Goal: Task Accomplishment & Management: Manage account settings

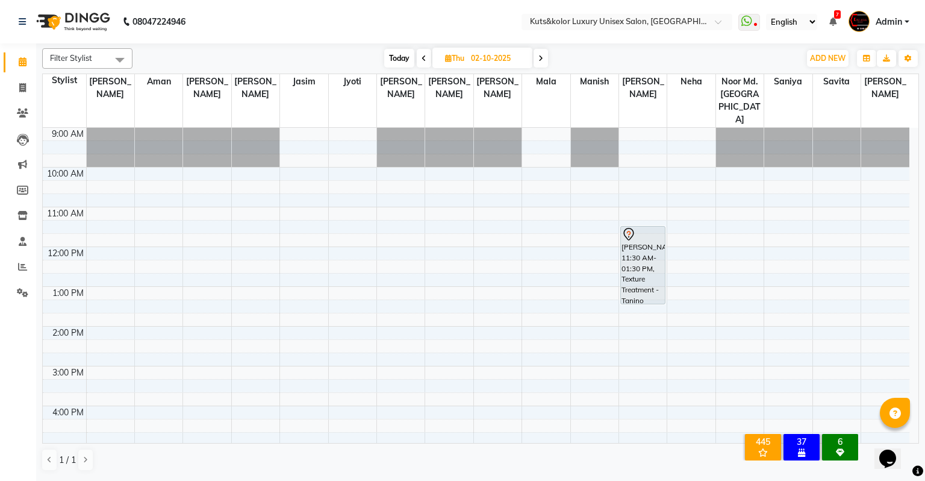
click at [403, 52] on span "Today" at bounding box center [399, 58] width 30 height 19
type input "01-10-2025"
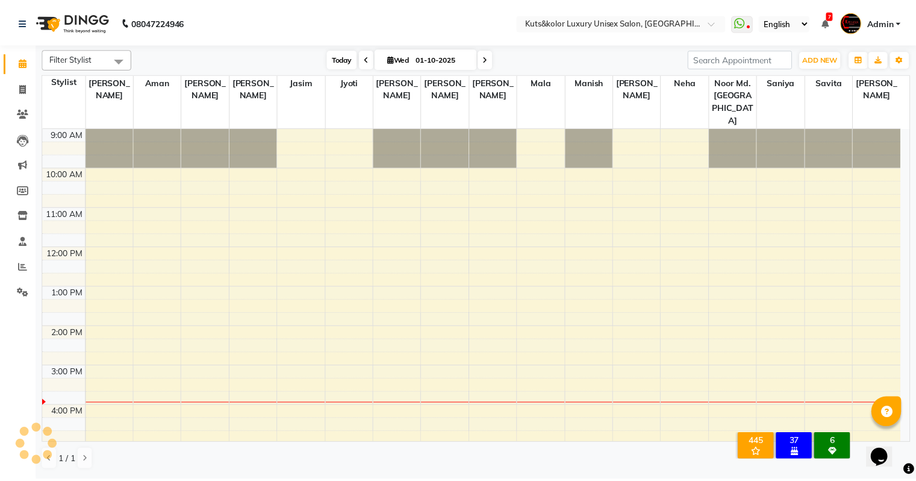
scroll to position [170, 0]
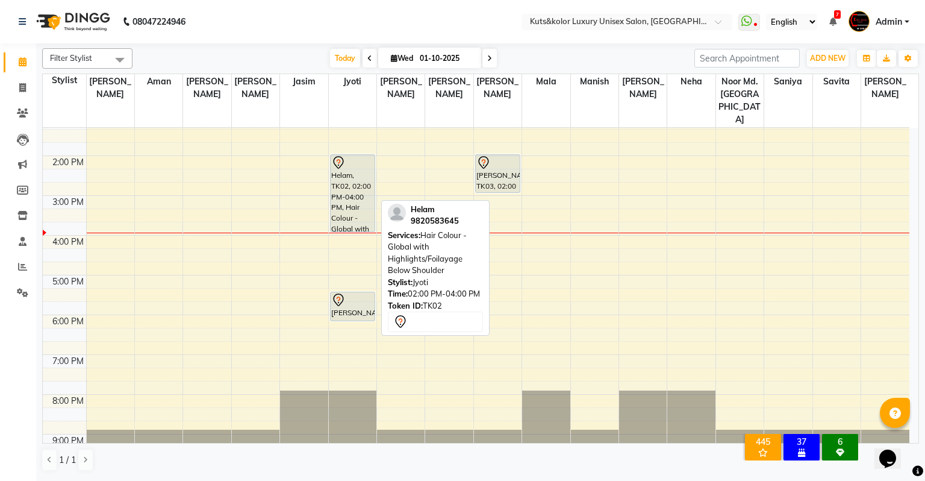
click at [357, 177] on div "Helam, TK02, 02:00 PM-04:00 PM, Hair Colour - Global with Highlights/Foilayage …" at bounding box center [353, 193] width 44 height 76
select select "7"
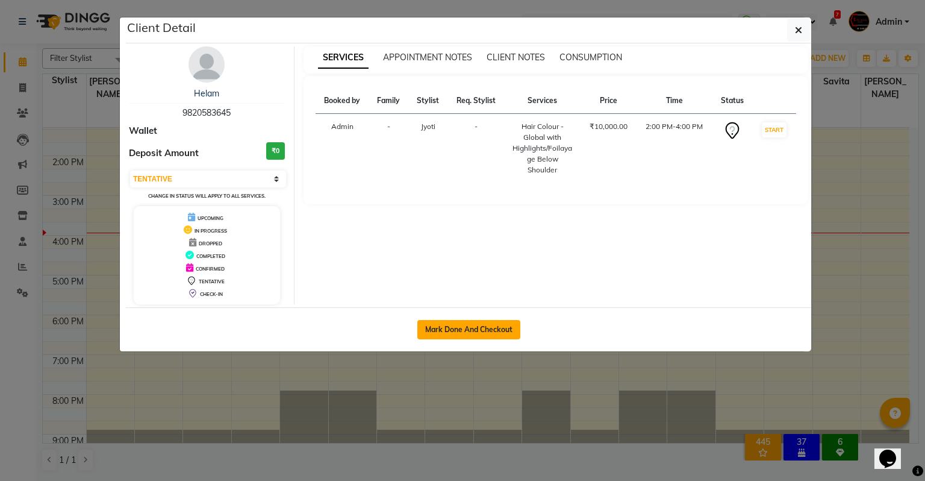
click at [484, 329] on button "Mark Done And Checkout" at bounding box center [468, 329] width 103 height 19
select select "service"
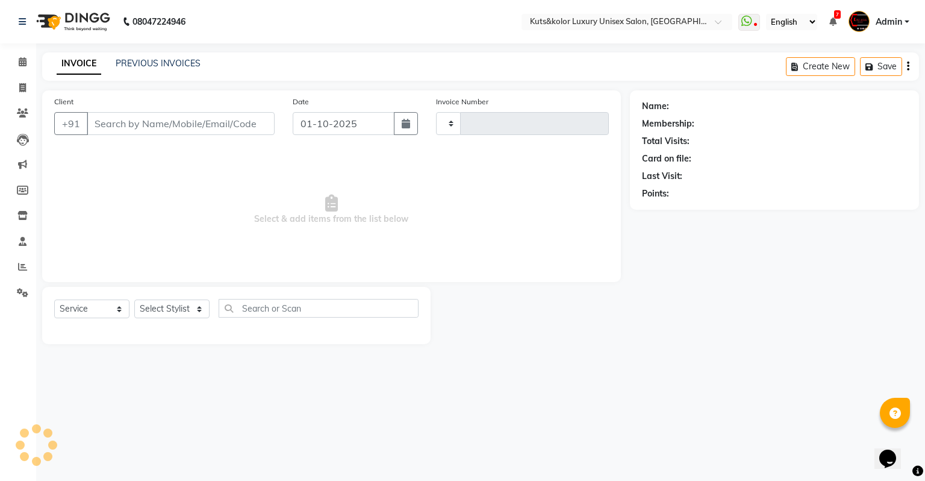
type input "2622"
select select "4172"
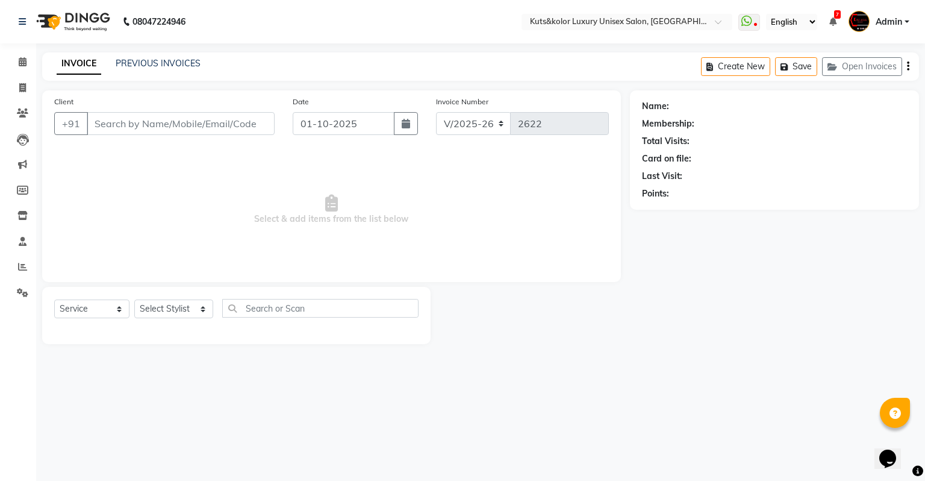
type input "9820583645"
select select "22535"
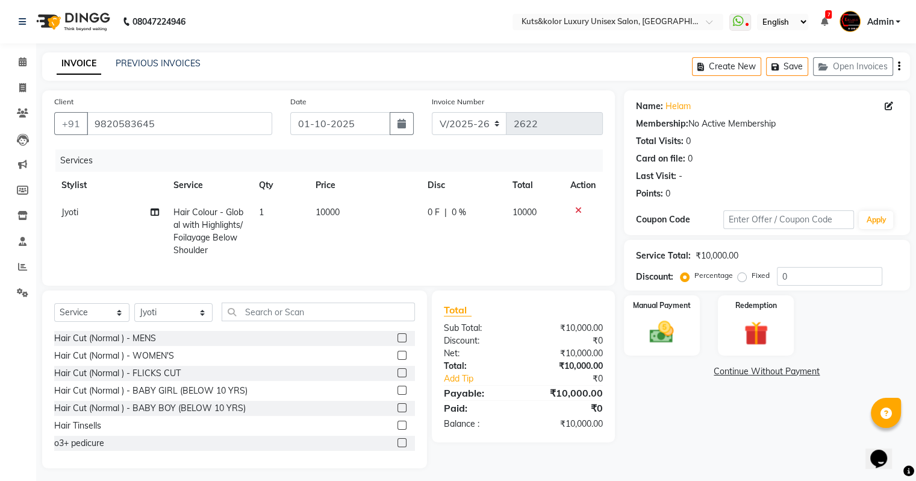
click at [575, 210] on icon at bounding box center [578, 210] width 7 height 8
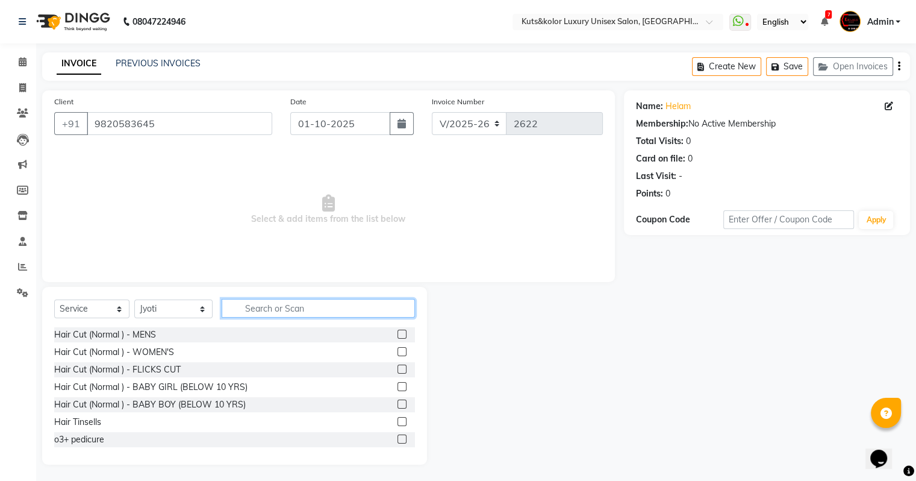
click at [275, 314] on input "text" at bounding box center [318, 308] width 193 height 19
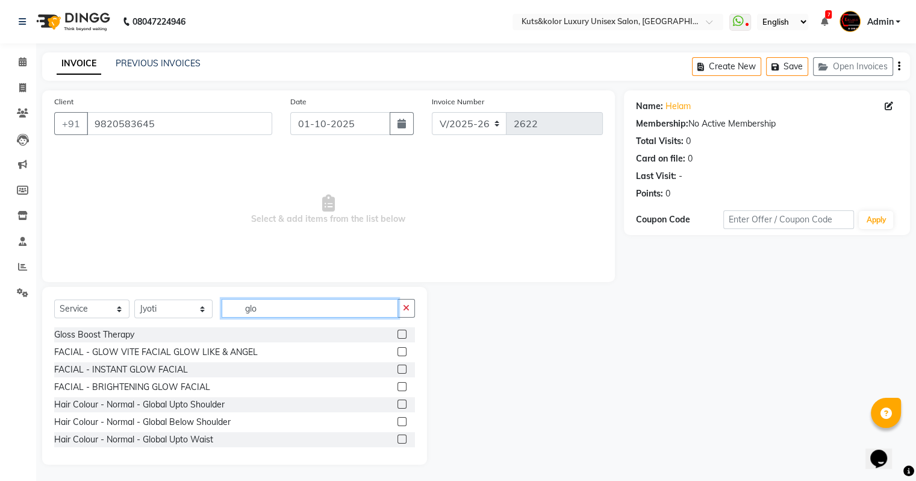
type input "glo"
click at [398, 421] on label at bounding box center [402, 421] width 9 height 9
click at [398, 421] on input "checkbox" at bounding box center [402, 422] width 8 height 8
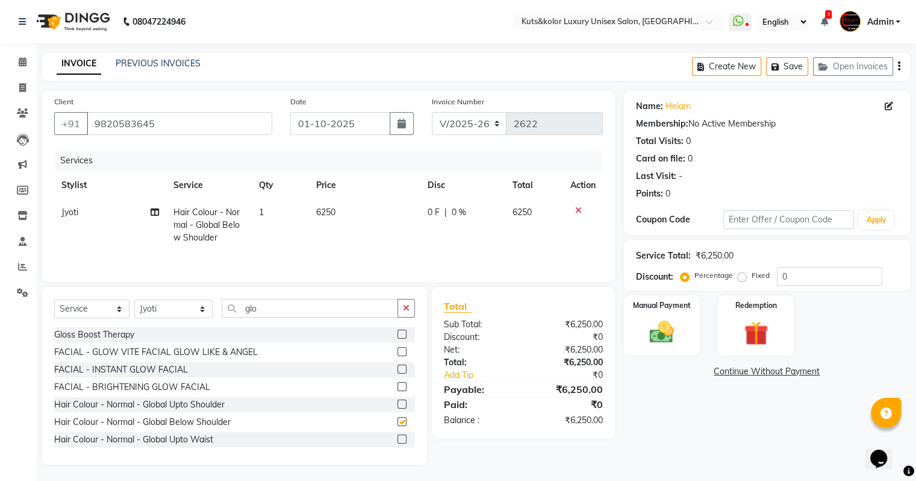
checkbox input "false"
click at [438, 208] on span "0 F" at bounding box center [434, 212] width 12 height 13
select select "22535"
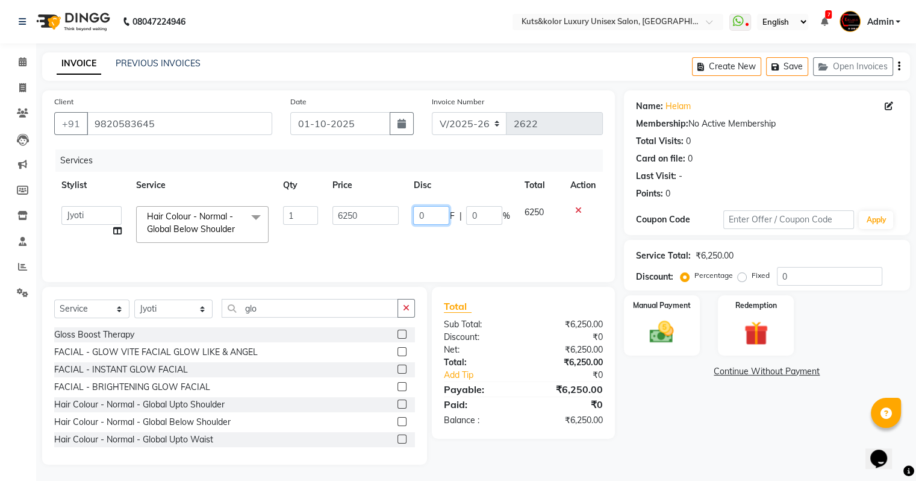
click at [438, 208] on input "0" at bounding box center [431, 215] width 36 height 19
type input "1"
type input "1250"
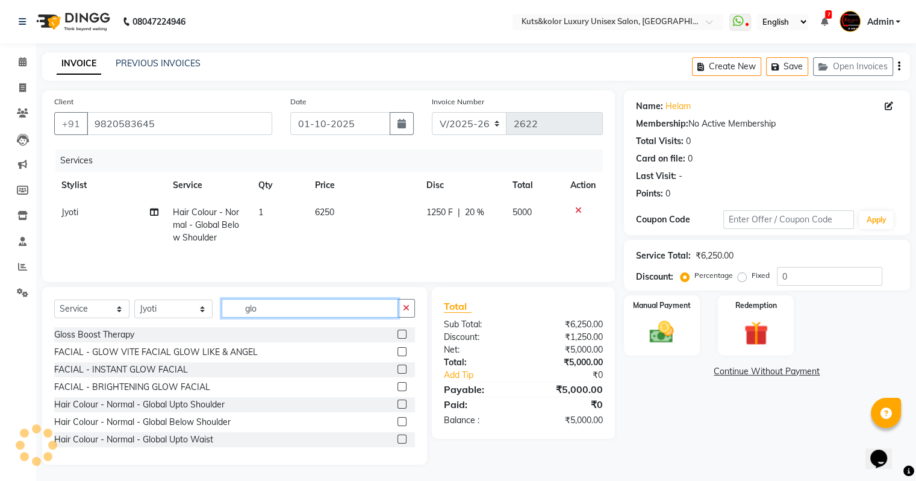
click at [304, 301] on input "glo" at bounding box center [310, 308] width 176 height 19
type input "g"
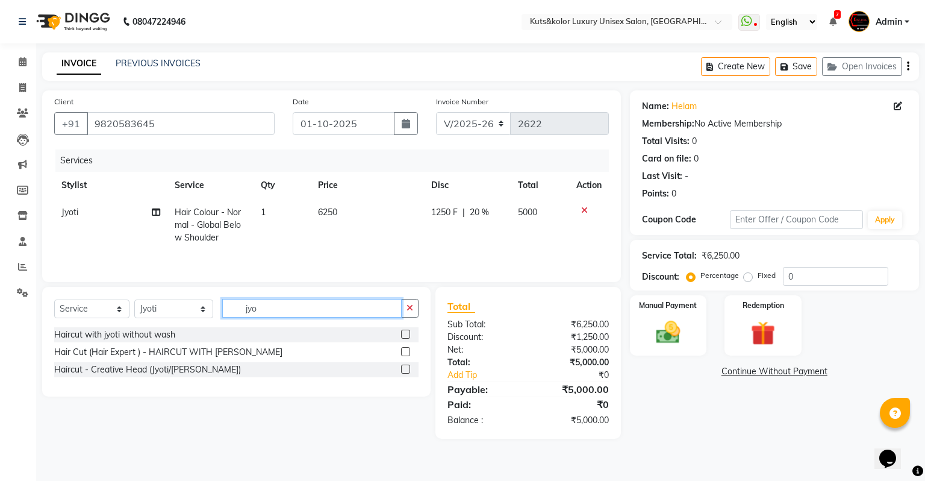
type input "jyo"
click at [405, 332] on label at bounding box center [405, 333] width 9 height 9
click at [405, 332] on input "checkbox" at bounding box center [405, 335] width 8 height 8
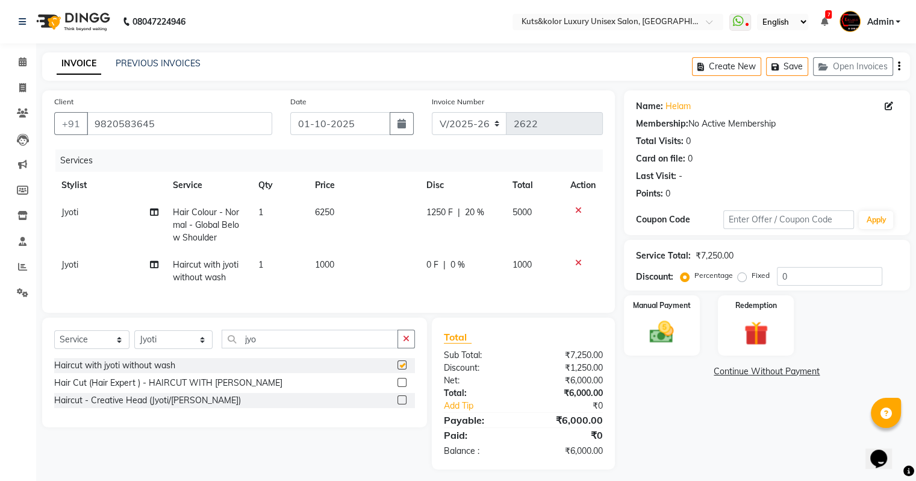
checkbox input "false"
click at [154, 219] on span at bounding box center [154, 212] width 8 height 13
select select "22535"
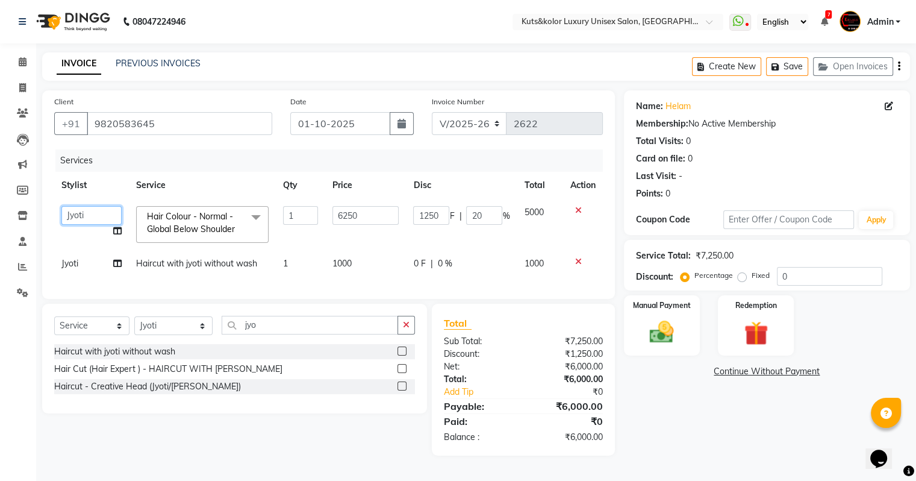
click at [87, 224] on select "[PERSON_NAME] [PERSON_NAME] [PERSON_NAME] [PERSON_NAME] Jyoti [PERSON_NAME] [PE…" at bounding box center [91, 215] width 60 height 19
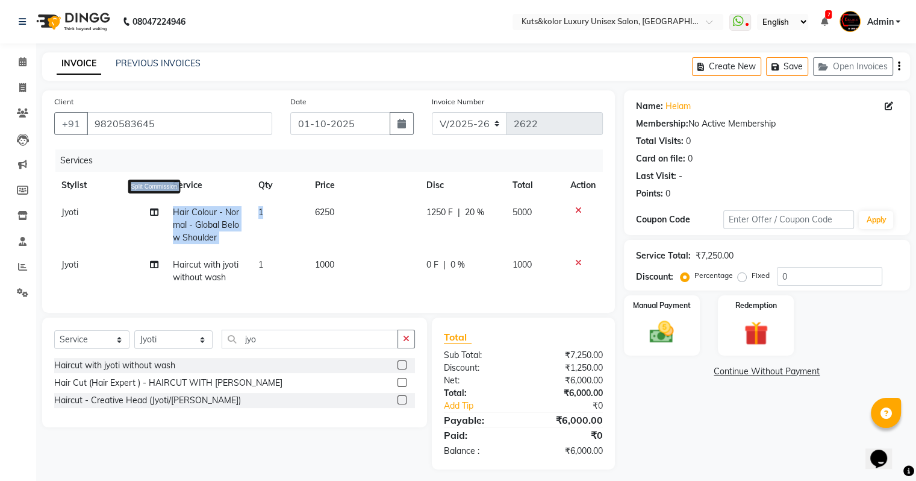
drag, startPoint x: 308, startPoint y: 242, endPoint x: 154, endPoint y: 212, distance: 157.1
click at [154, 212] on tr "Jyoti Split Commission Hair Colour - Normal - Global Below Shoulder 1 6250 1250…" at bounding box center [328, 225] width 549 height 52
click at [154, 212] on icon at bounding box center [154, 212] width 8 height 8
select select "22535"
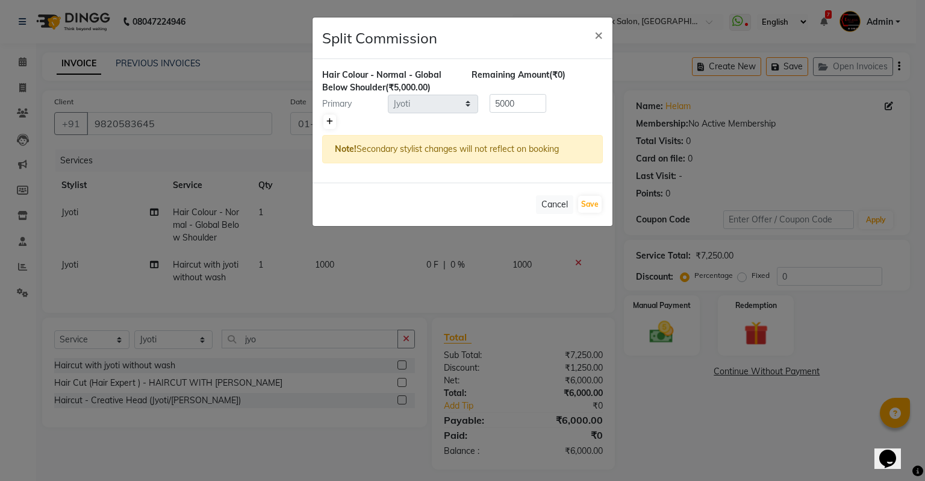
click at [326, 121] on icon at bounding box center [329, 121] width 7 height 7
type input "2500"
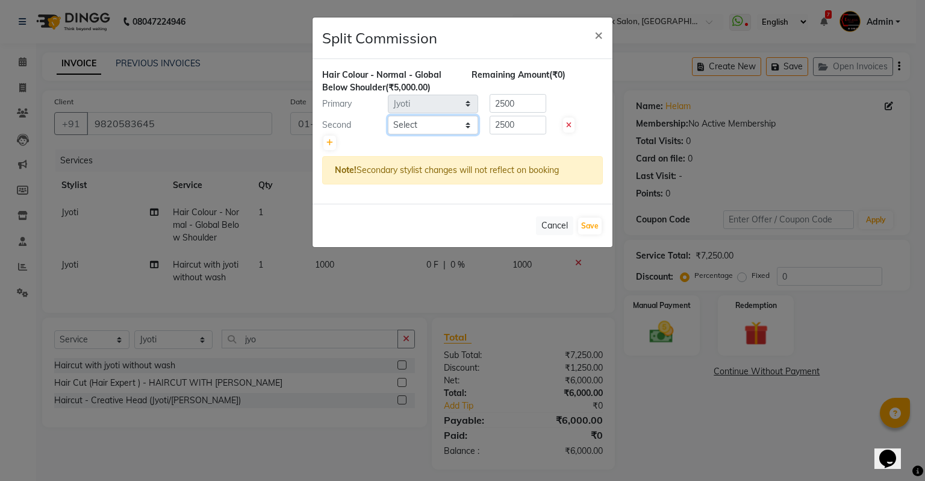
click at [434, 119] on select "Select [PERSON_NAME] [PERSON_NAME] [PERSON_NAME] [PERSON_NAME] Jyoti [PERSON_NA…" at bounding box center [433, 125] width 90 height 19
select select "72682"
click at [388, 116] on select "Select [PERSON_NAME] [PERSON_NAME] [PERSON_NAME] [PERSON_NAME] Jyoti [PERSON_NA…" at bounding box center [433, 125] width 90 height 19
click at [583, 223] on button "Save" at bounding box center [589, 225] width 23 height 17
select select "Select"
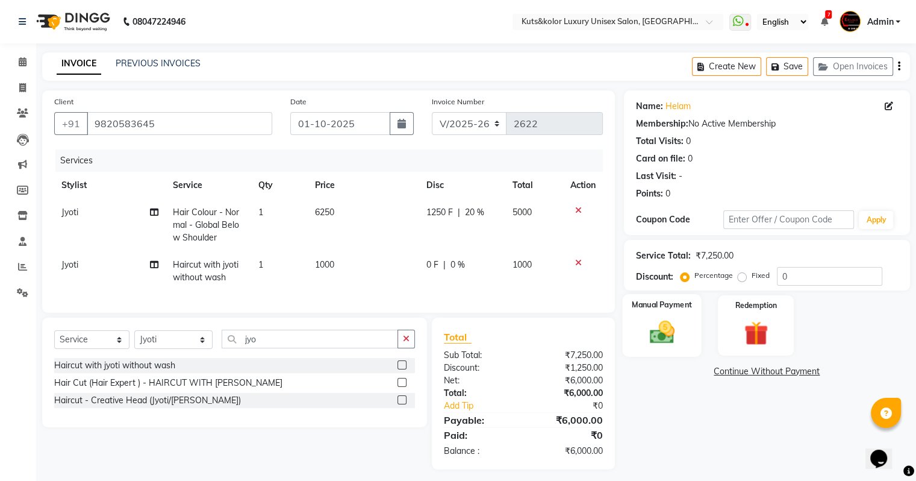
click at [653, 329] on img at bounding box center [661, 332] width 40 height 29
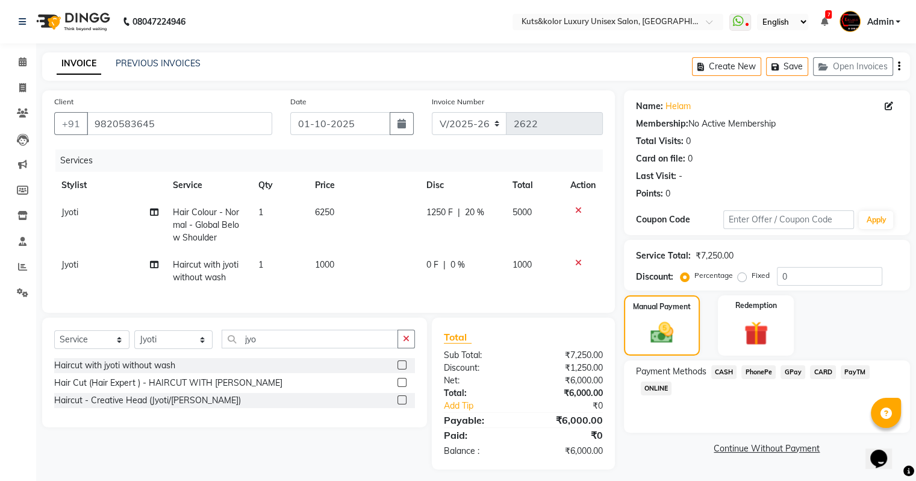
click at [726, 376] on span "CASH" at bounding box center [724, 372] width 26 height 14
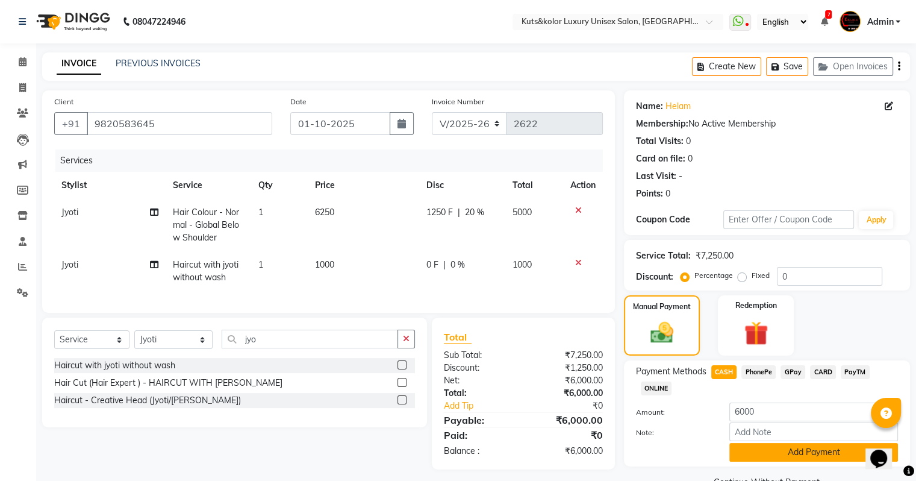
click at [779, 456] on button "Add Payment" at bounding box center [813, 452] width 169 height 19
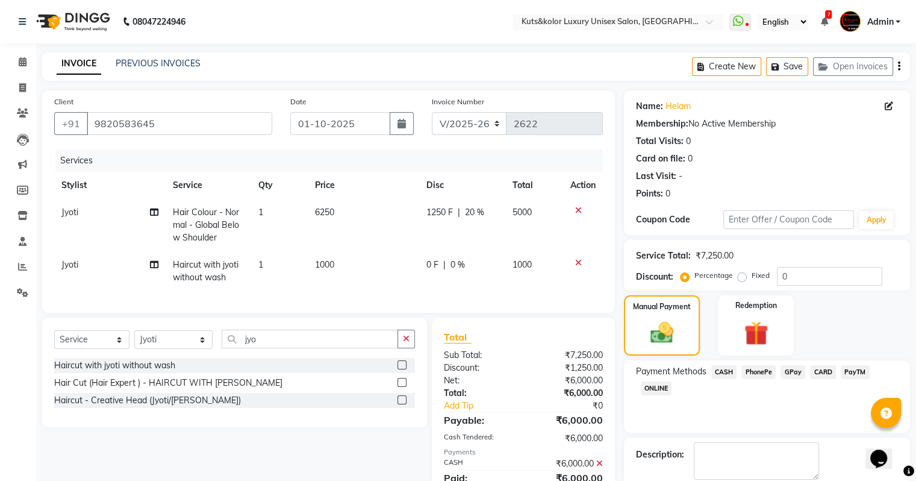
scroll to position [61, 0]
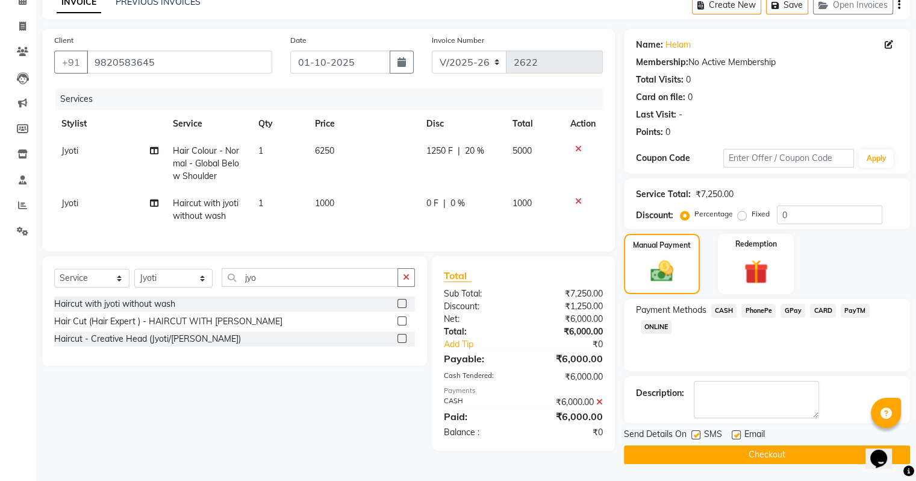
click at [808, 460] on button "Checkout" at bounding box center [767, 454] width 286 height 19
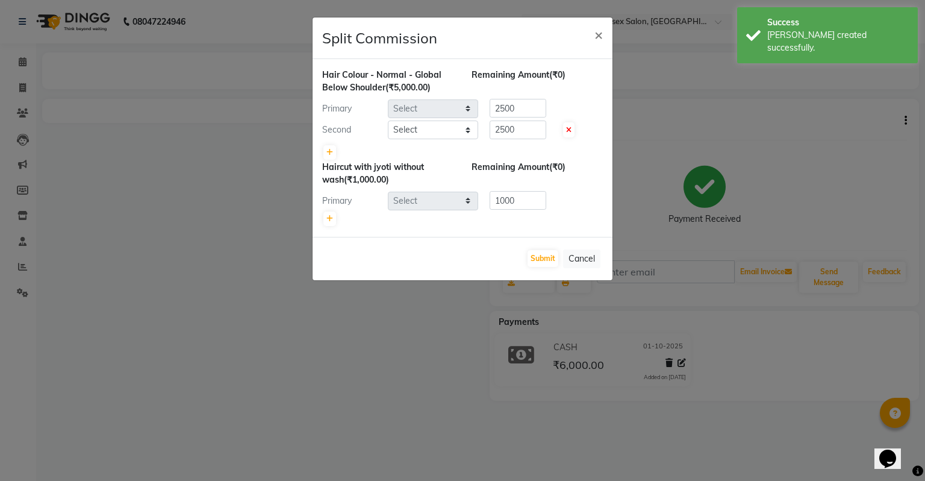
select select "22535"
select select "72682"
select select "22535"
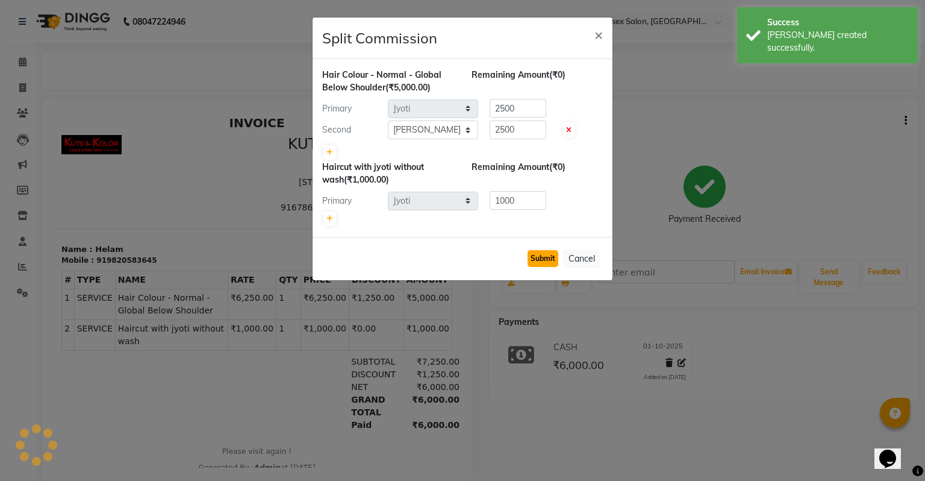
click at [549, 251] on button "Submit" at bounding box center [543, 258] width 31 height 17
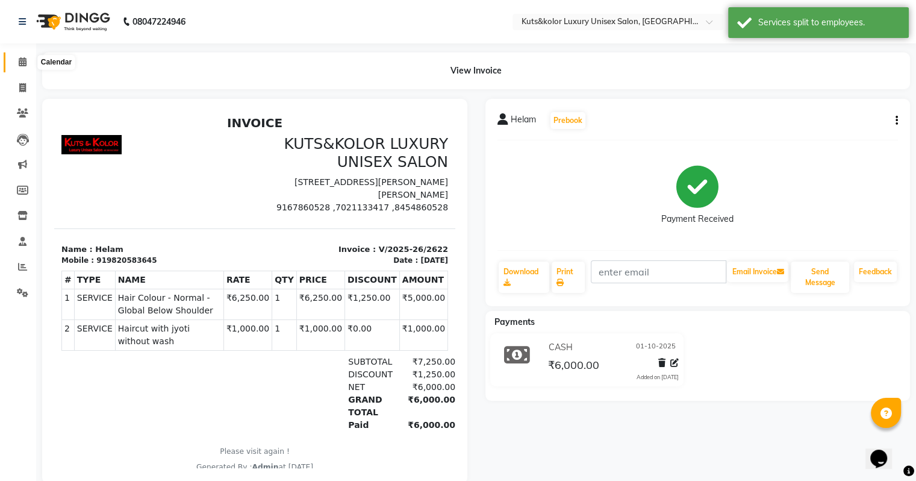
click at [19, 64] on icon at bounding box center [23, 61] width 8 height 9
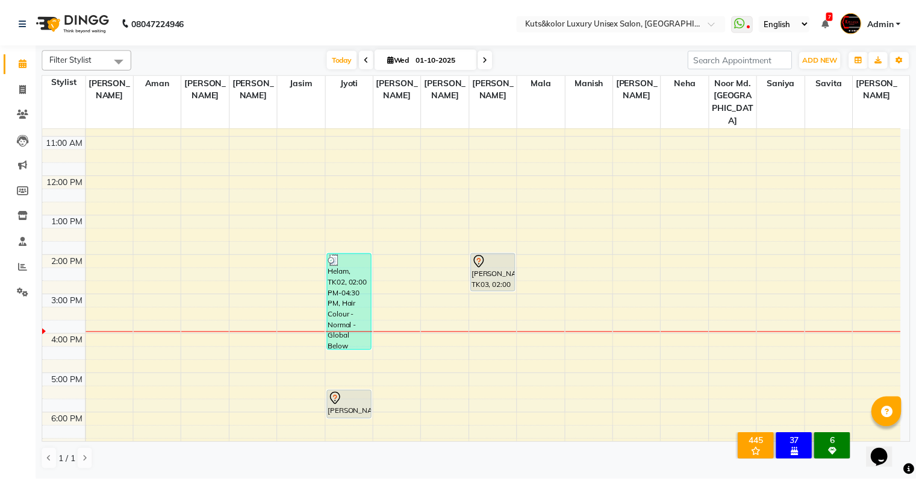
scroll to position [72, 0]
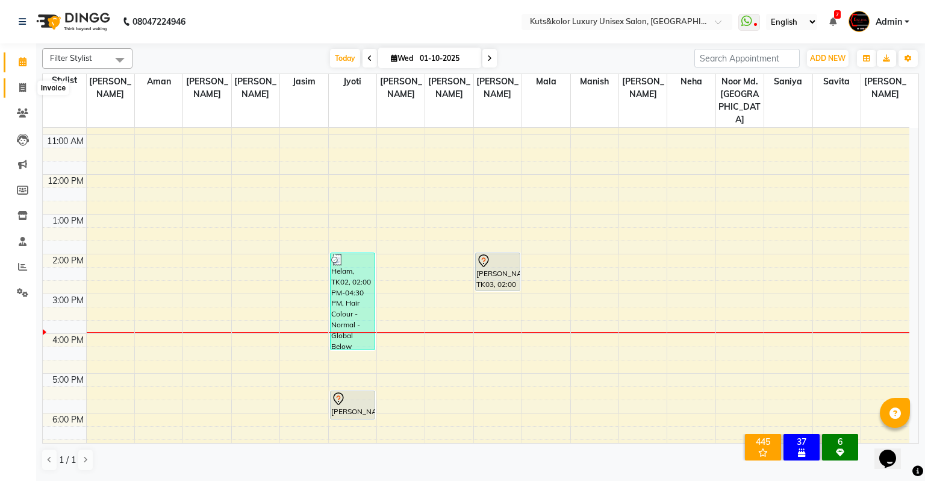
click at [18, 86] on span at bounding box center [22, 88] width 21 height 14
select select "service"
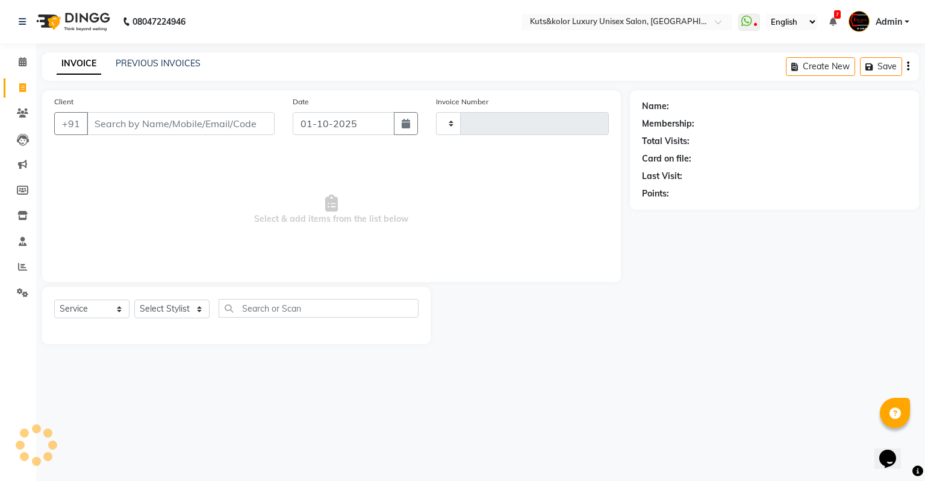
type input "2623"
select select "4172"
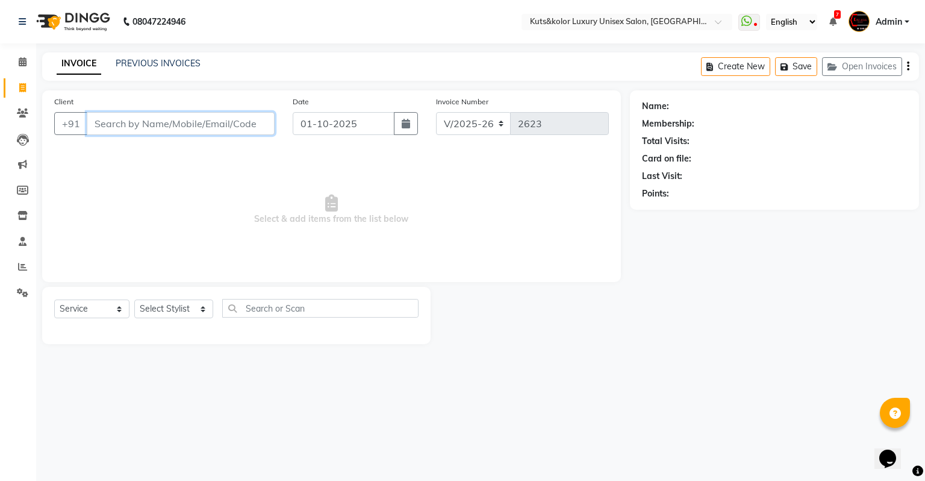
click at [114, 119] on input "Client" at bounding box center [181, 123] width 188 height 23
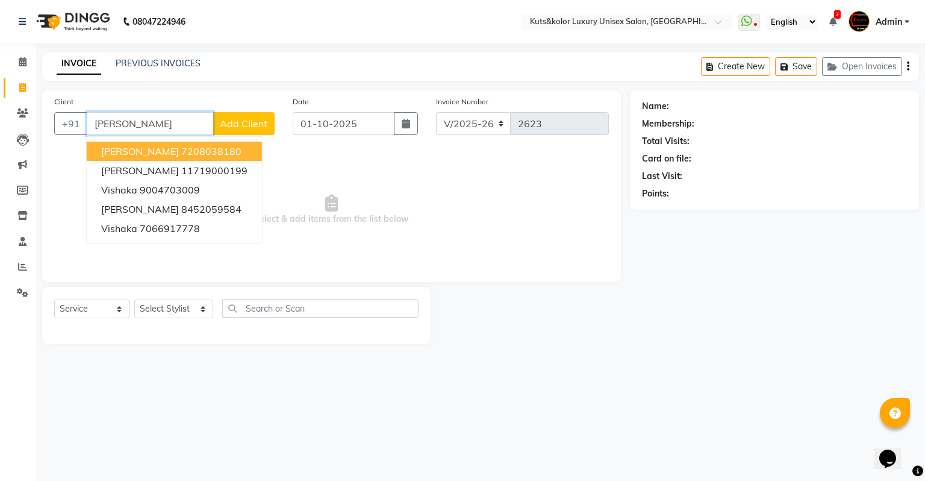
click at [177, 125] on input "[PERSON_NAME]" at bounding box center [150, 123] width 126 height 23
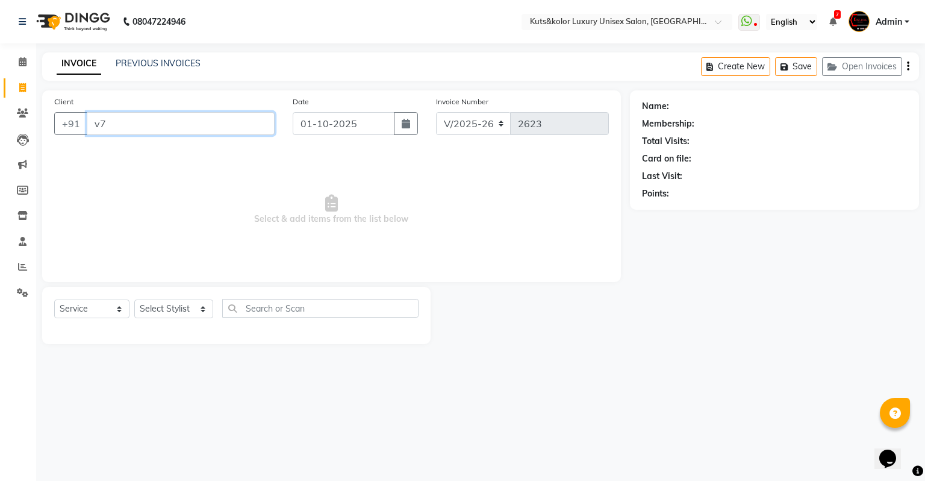
type input "v"
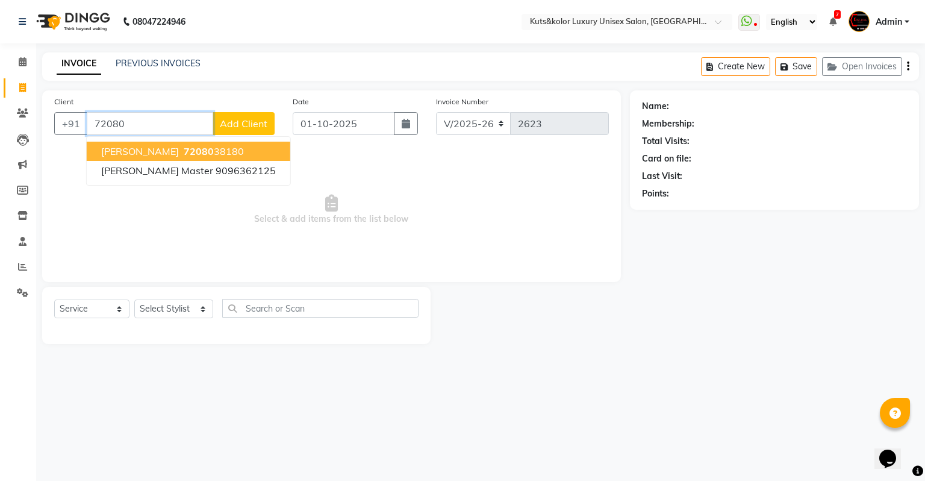
click at [210, 151] on ngb-highlight "72080 38180" at bounding box center [212, 151] width 63 height 12
type input "7208038180"
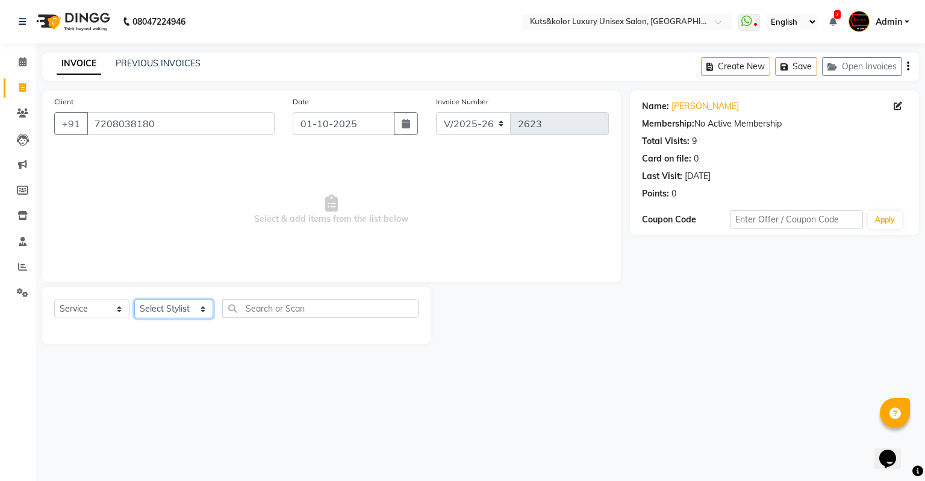
click at [167, 316] on select "Select Stylist [PERSON_NAME] [PERSON_NAME] [PERSON_NAME] [PERSON_NAME] [PERSON_…" at bounding box center [173, 308] width 79 height 19
select select "22556"
click at [134, 300] on select "Select Stylist [PERSON_NAME] [PERSON_NAME] [PERSON_NAME] [PERSON_NAME] [PERSON_…" at bounding box center [173, 308] width 79 height 19
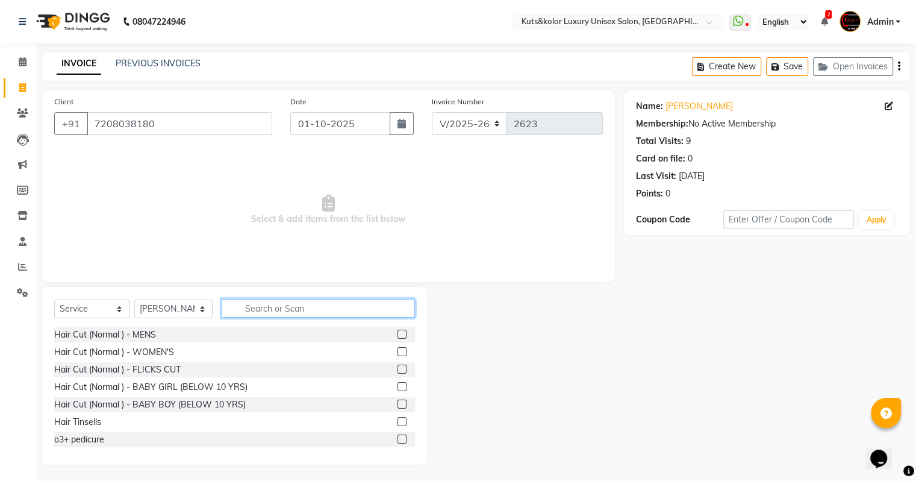
click at [284, 314] on input "text" at bounding box center [318, 308] width 193 height 19
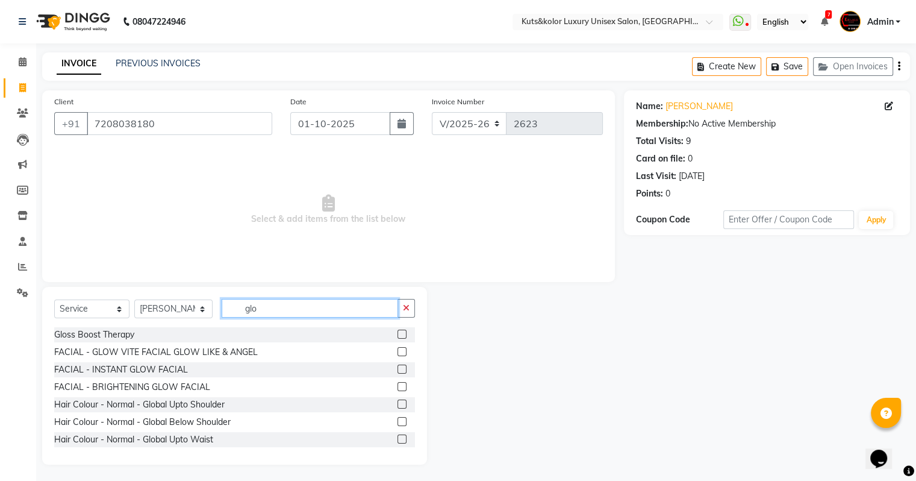
type input "glo"
click at [398, 408] on label at bounding box center [402, 403] width 9 height 9
click at [398, 408] on input "checkbox" at bounding box center [402, 405] width 8 height 8
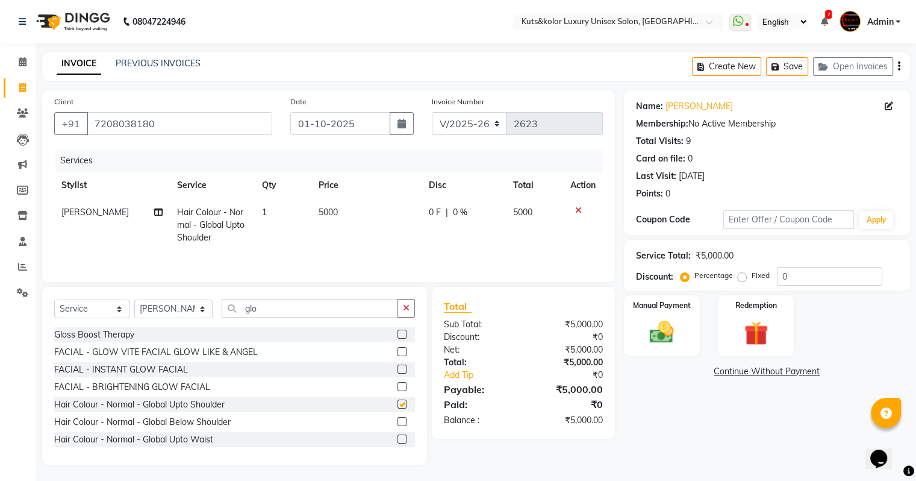
checkbox input "false"
click at [434, 217] on span "0 F" at bounding box center [435, 212] width 12 height 13
select select "22556"
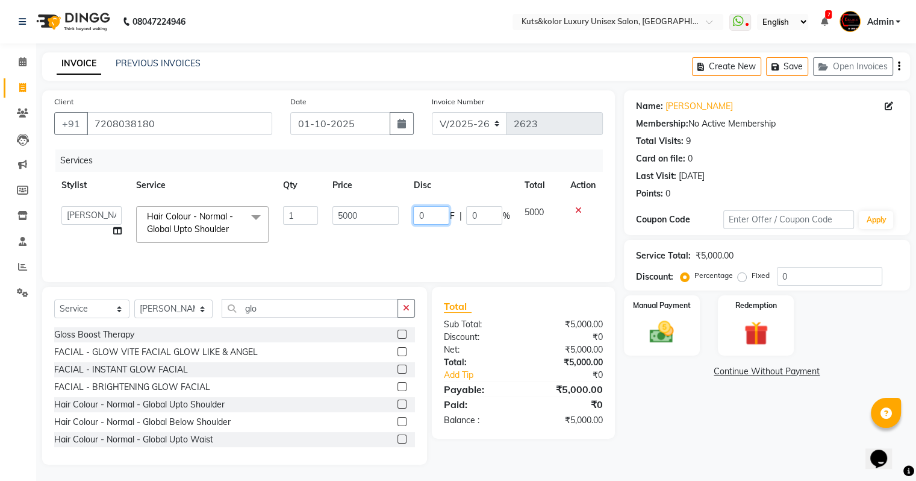
click at [435, 217] on input "0" at bounding box center [431, 215] width 36 height 19
type input "500"
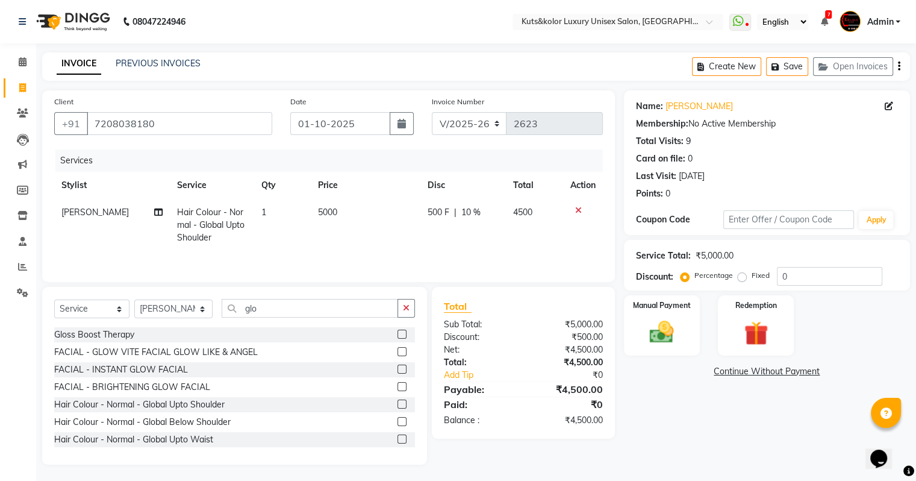
click at [479, 239] on td "500 F | 10 %" at bounding box center [463, 225] width 86 height 52
select select "22556"
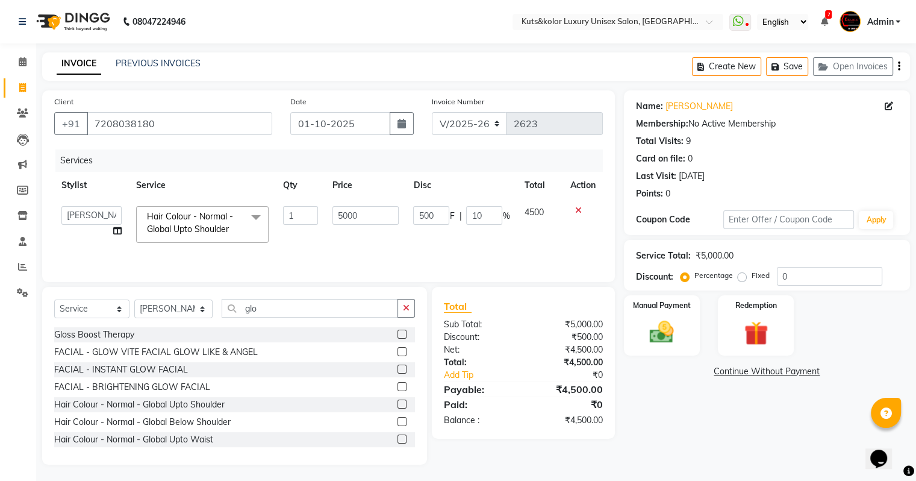
click at [641, 393] on div "Name: [PERSON_NAME] Membership: No Active Membership Total Visits: 9 Card on fi…" at bounding box center [771, 277] width 295 height 374
click at [660, 329] on img at bounding box center [661, 332] width 40 height 29
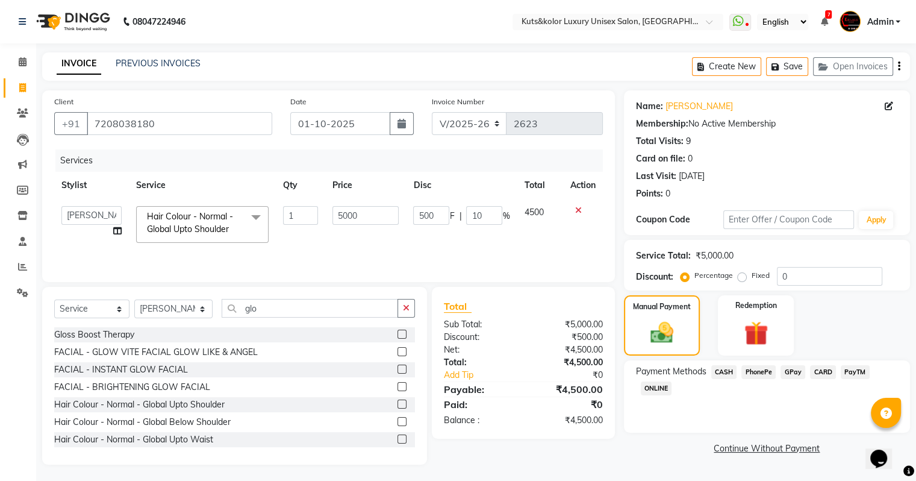
click at [793, 369] on span "GPay" at bounding box center [793, 372] width 25 height 14
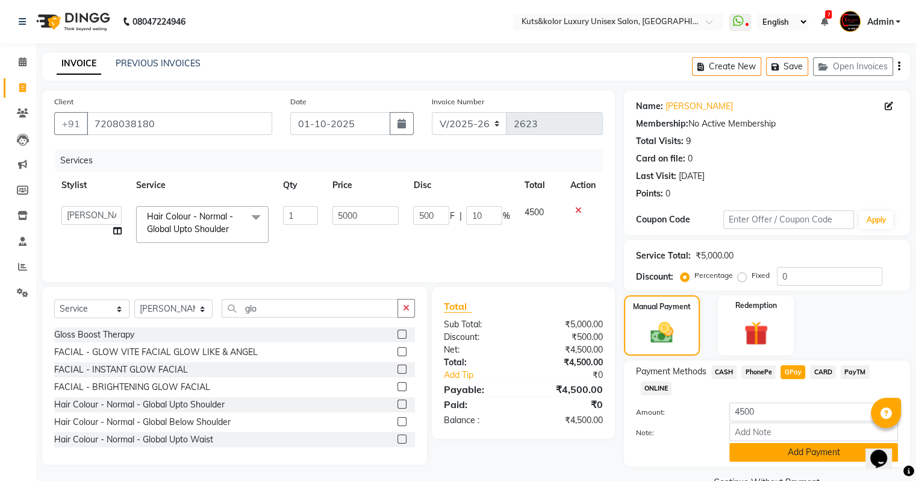
click at [813, 454] on button "Add Payment" at bounding box center [813, 452] width 169 height 19
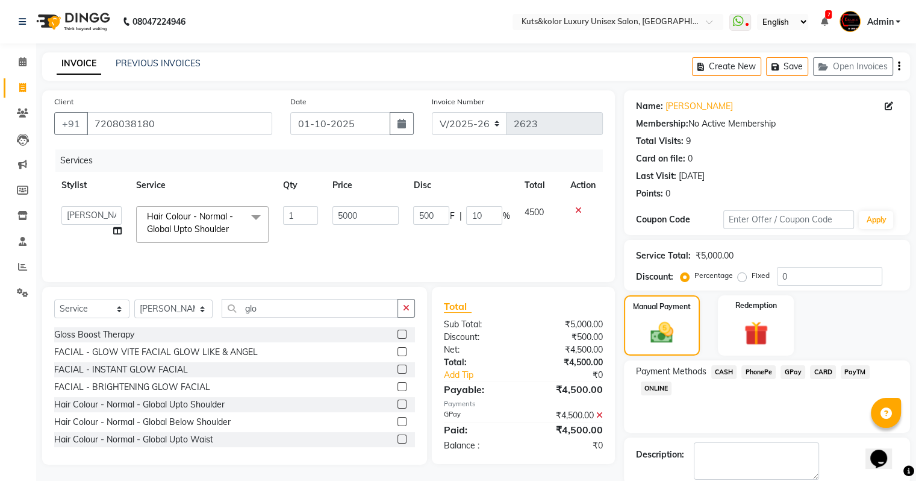
scroll to position [61, 0]
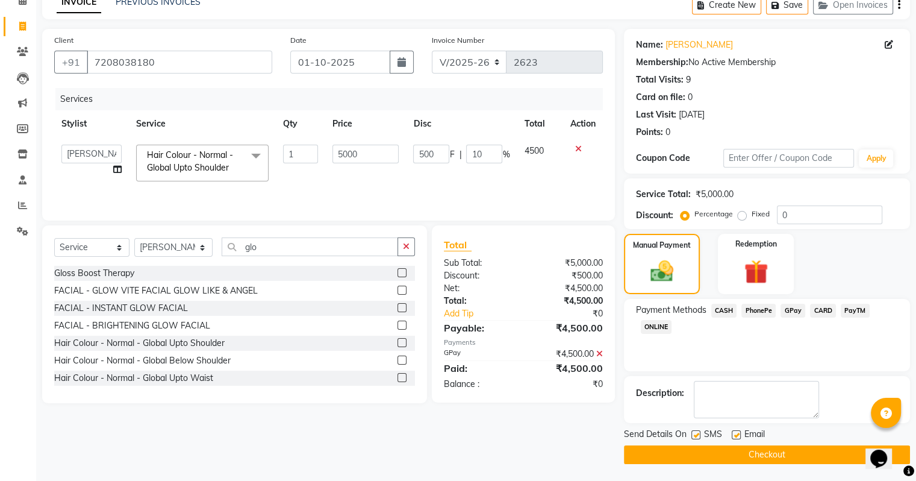
click at [797, 452] on button "Checkout" at bounding box center [767, 454] width 286 height 19
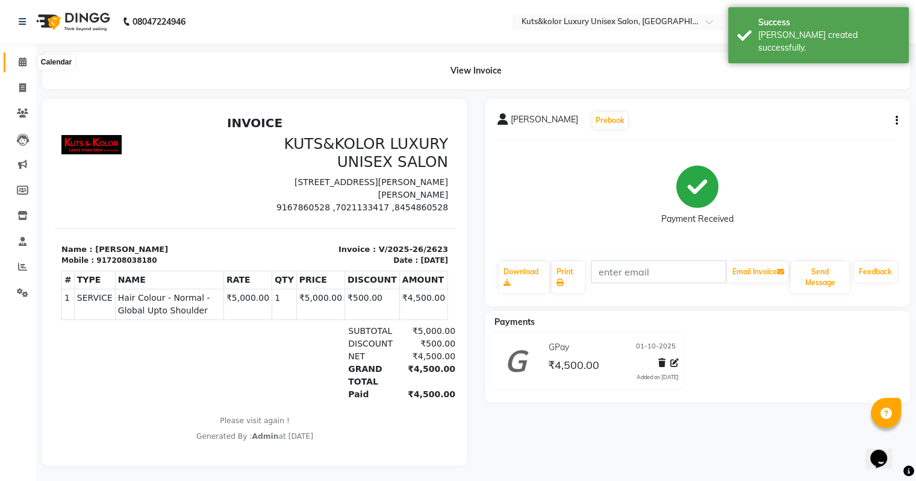
click at [26, 61] on icon at bounding box center [23, 61] width 8 height 9
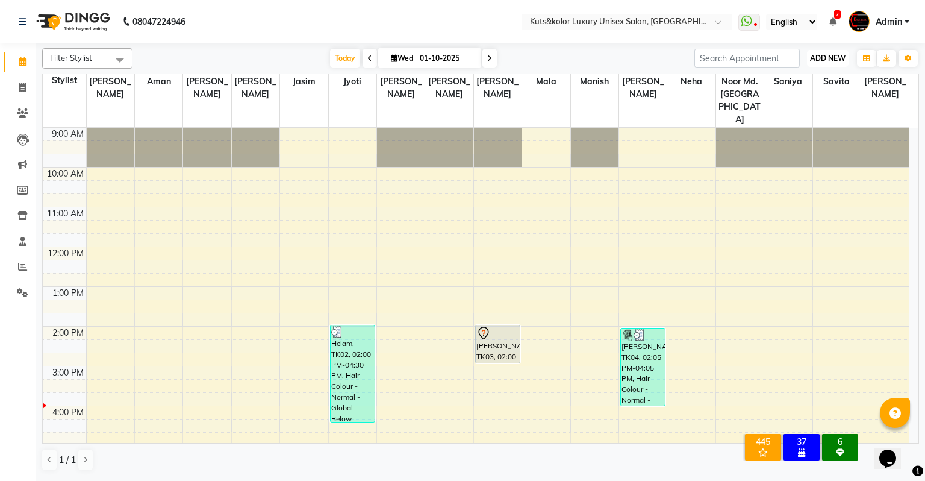
click at [811, 57] on span "ADD NEW" at bounding box center [828, 58] width 36 height 9
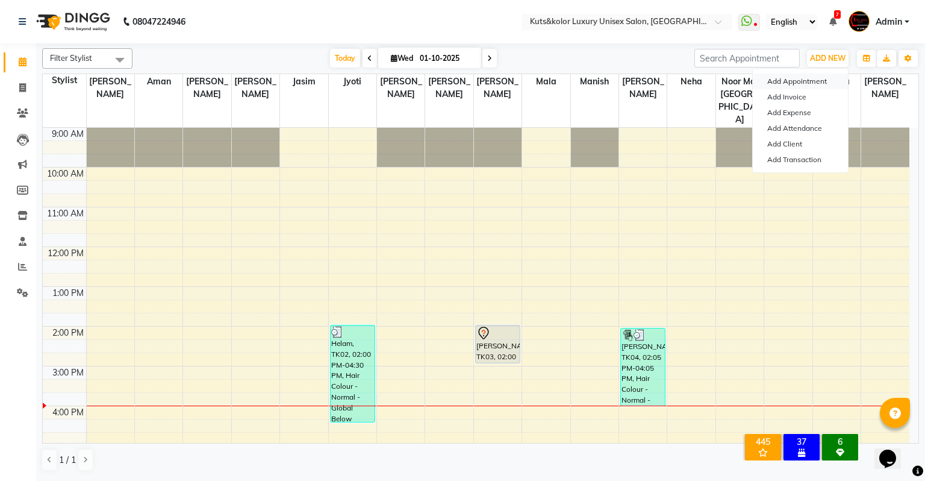
click at [802, 76] on button "Add Appointment" at bounding box center [800, 81] width 95 height 16
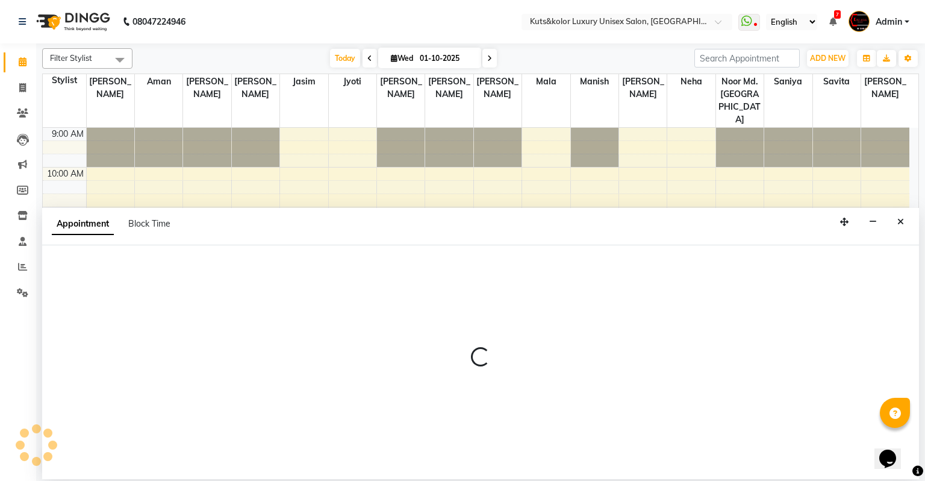
select select "600"
select select "tentative"
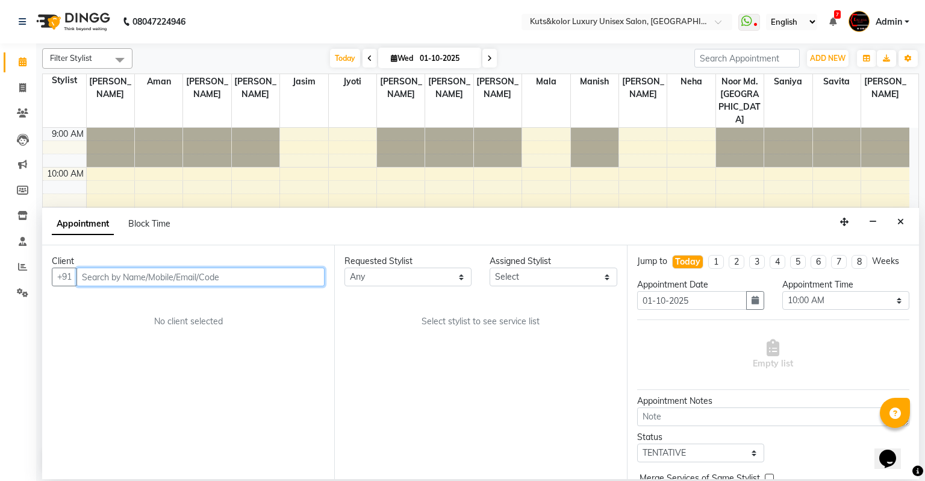
click at [110, 275] on input "text" at bounding box center [200, 276] width 248 height 19
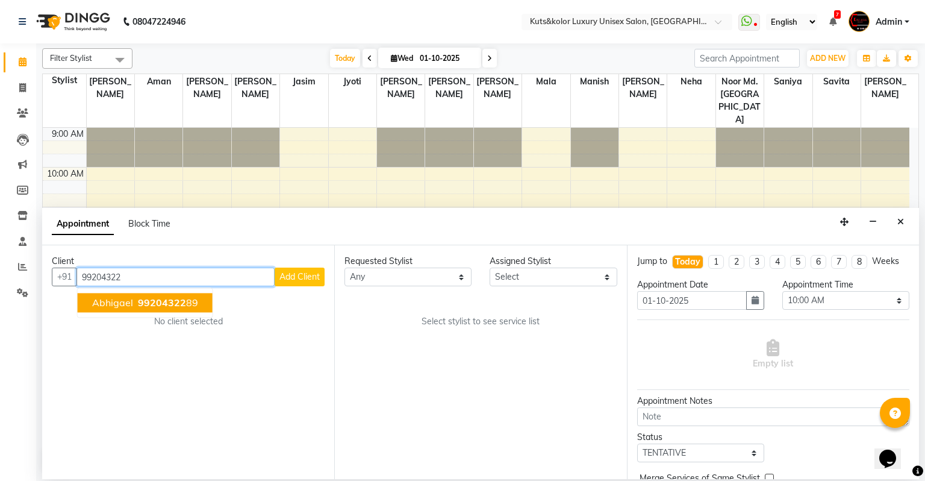
click at [125, 301] on span "Abhigael" at bounding box center [112, 303] width 41 height 12
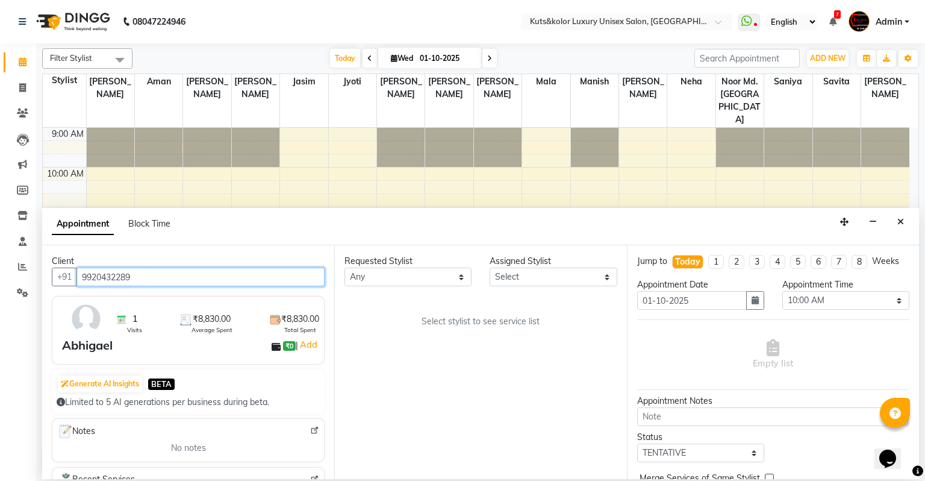
type input "9920432289"
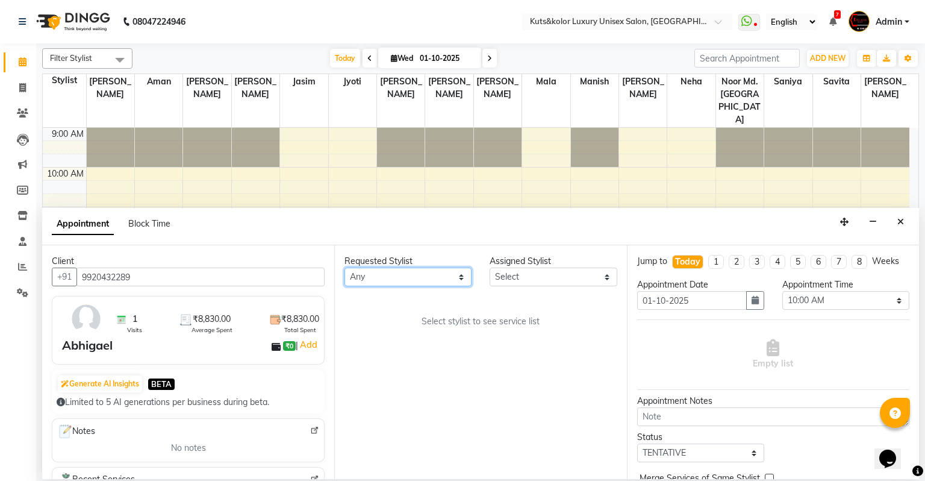
click at [423, 285] on select "Any [PERSON_NAME] [PERSON_NAME] [PERSON_NAME] [PERSON_NAME] Jyoti [PERSON_NAME]…" at bounding box center [408, 276] width 127 height 19
select select "22558"
click at [345, 267] on select "Any [PERSON_NAME] [PERSON_NAME] [PERSON_NAME] [PERSON_NAME] Jyoti [PERSON_NAME]…" at bounding box center [408, 276] width 127 height 19
select select "22558"
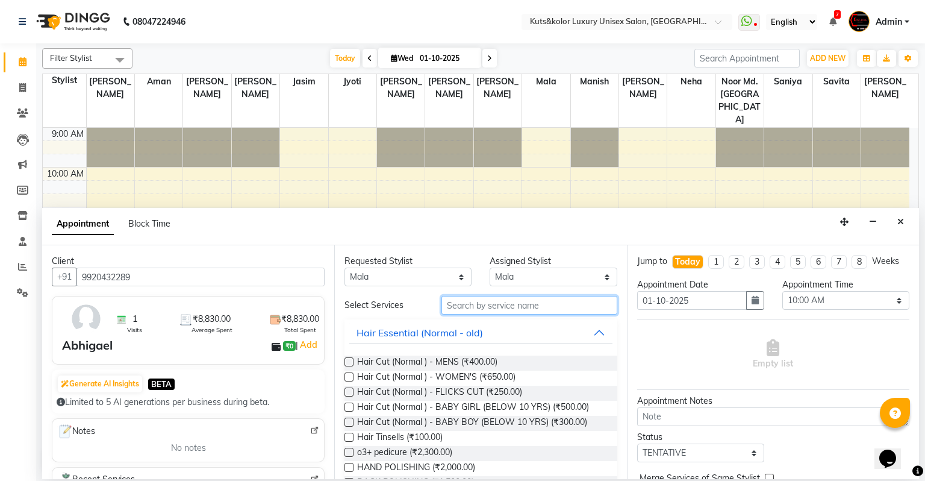
click at [524, 313] on input "text" at bounding box center [529, 305] width 176 height 19
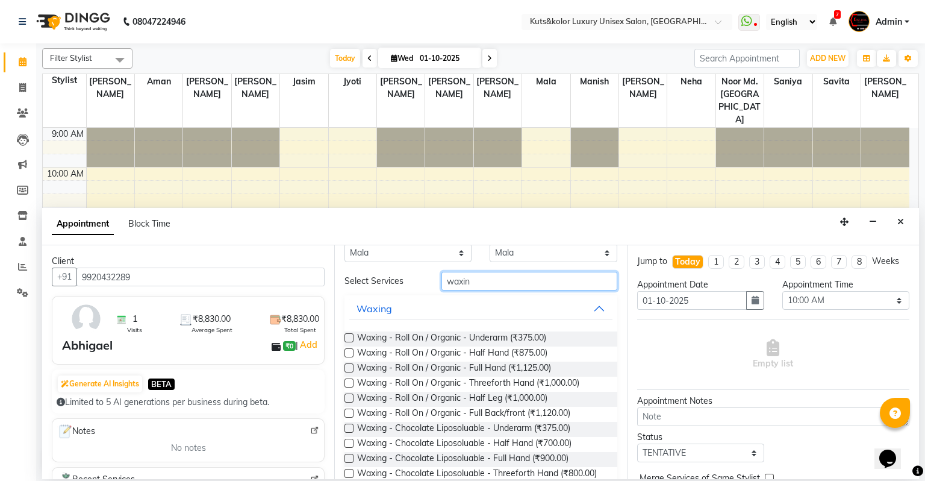
scroll to position [48, 0]
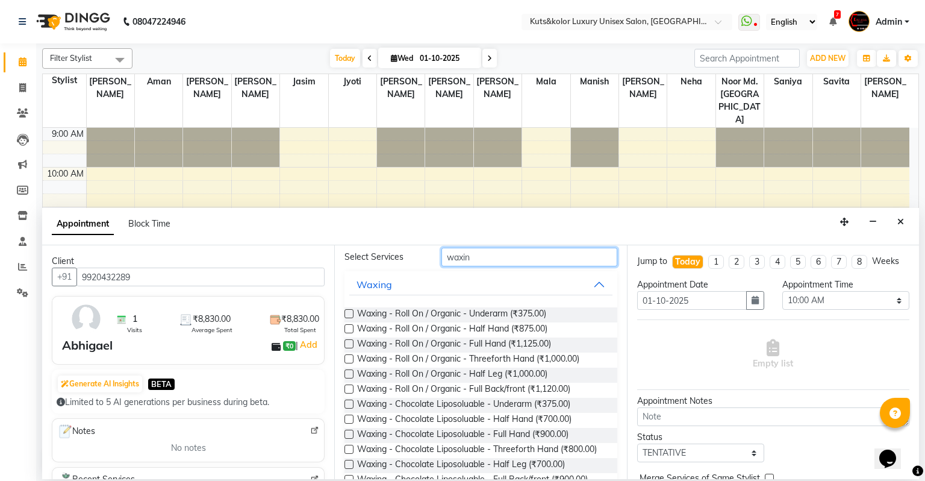
type input "waxin"
click at [352, 377] on label at bounding box center [349, 373] width 9 height 9
click at [352, 377] on input "checkbox" at bounding box center [349, 375] width 8 height 8
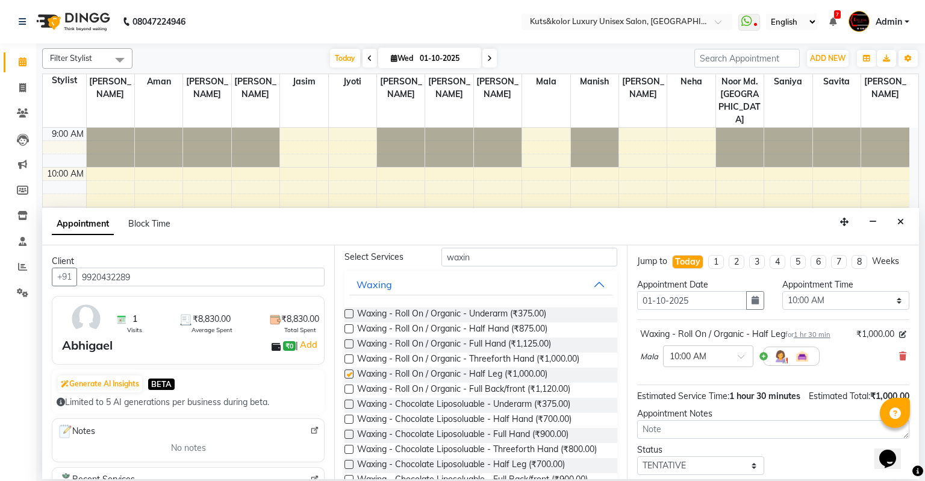
checkbox input "false"
click at [348, 420] on label at bounding box center [349, 418] width 9 height 9
click at [348, 420] on input "checkbox" at bounding box center [349, 420] width 8 height 8
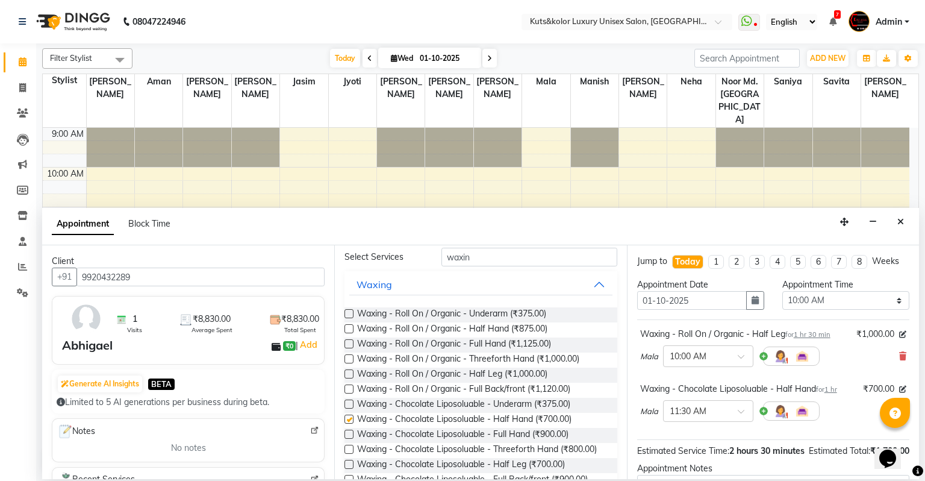
checkbox input "false"
click at [346, 432] on label at bounding box center [349, 433] width 9 height 9
click at [346, 432] on input "checkbox" at bounding box center [349, 435] width 8 height 8
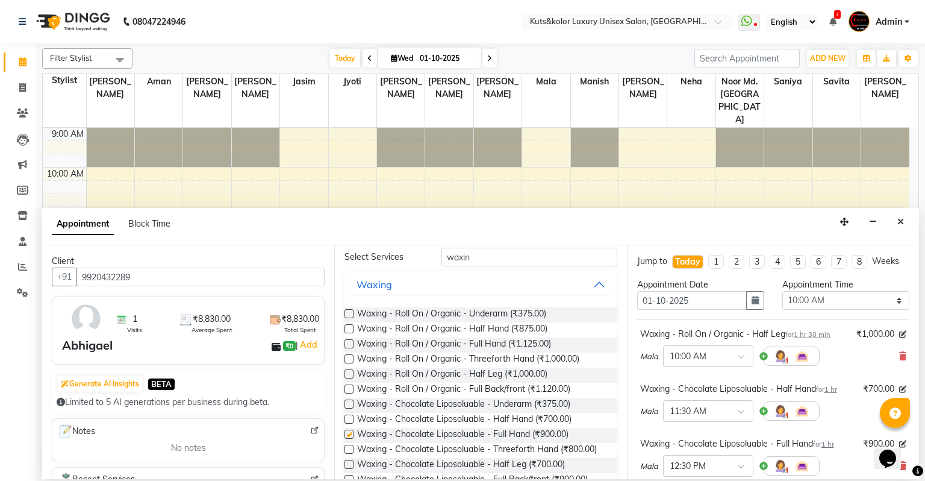
checkbox input "false"
click at [899, 355] on icon at bounding box center [902, 356] width 7 height 8
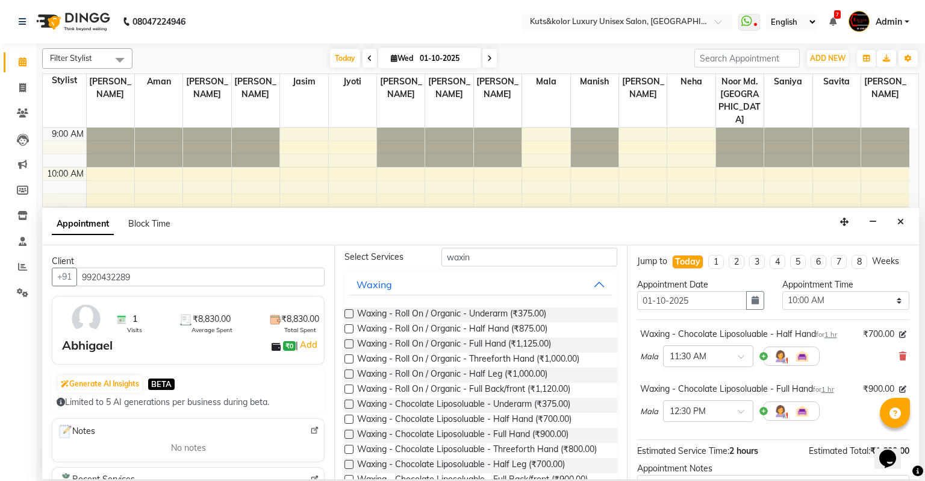
scroll to position [125, 0]
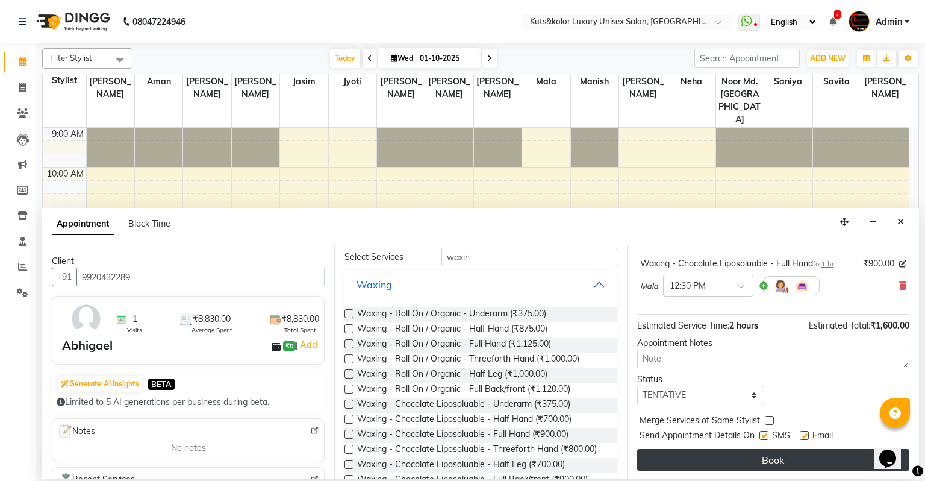
click at [768, 452] on button "Book" at bounding box center [773, 460] width 272 height 22
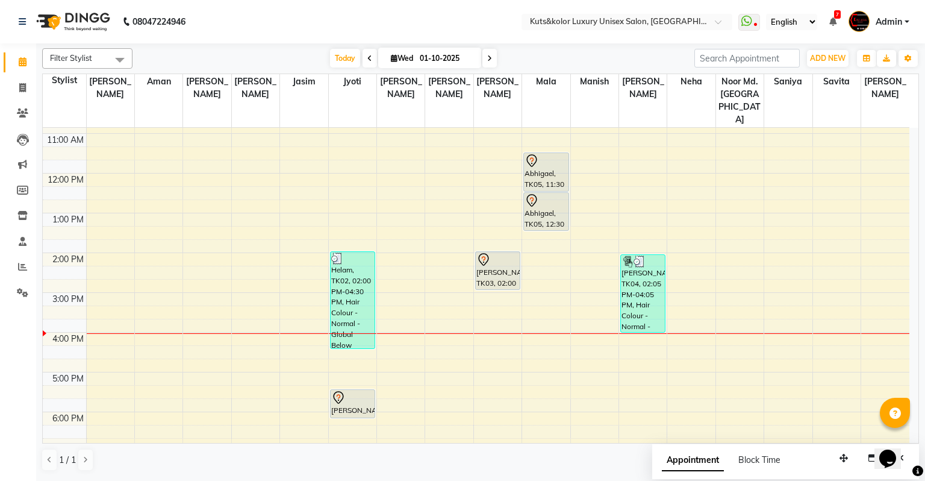
scroll to position [96, 0]
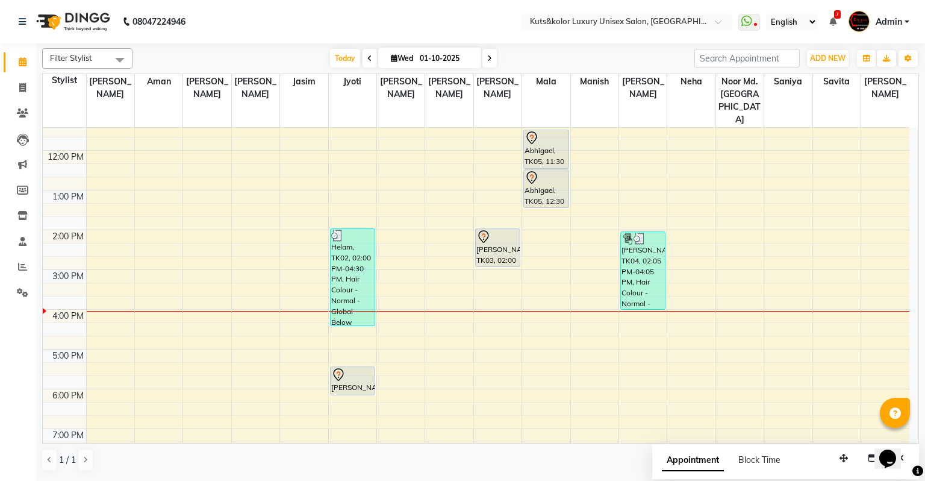
click at [491, 59] on icon at bounding box center [489, 58] width 5 height 7
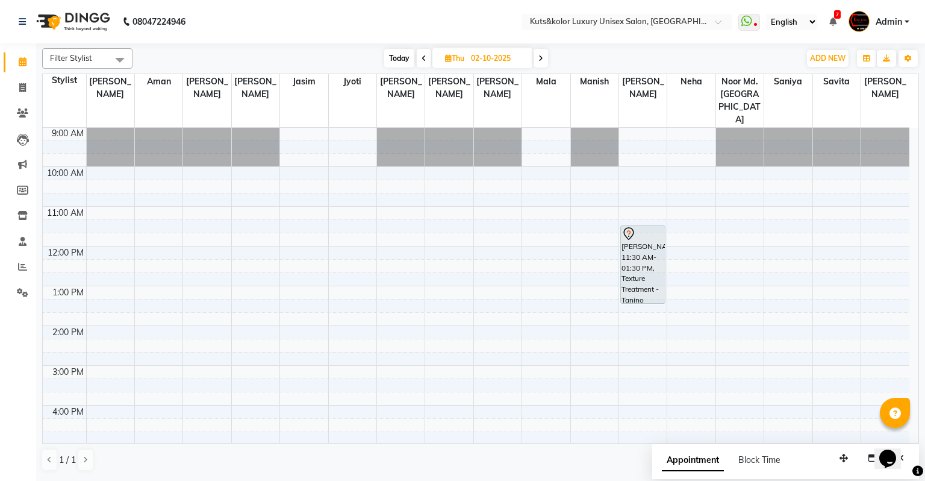
scroll to position [0, 0]
click at [397, 58] on span "Today" at bounding box center [399, 58] width 30 height 19
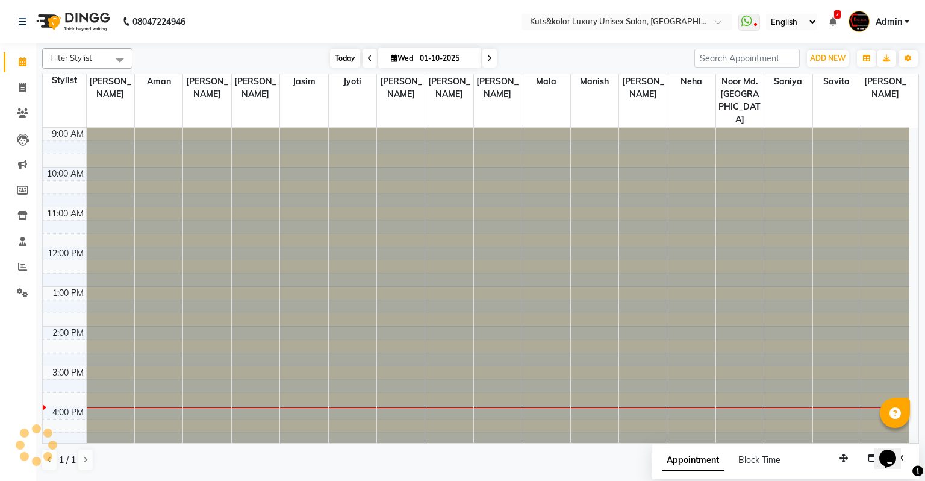
scroll to position [170, 0]
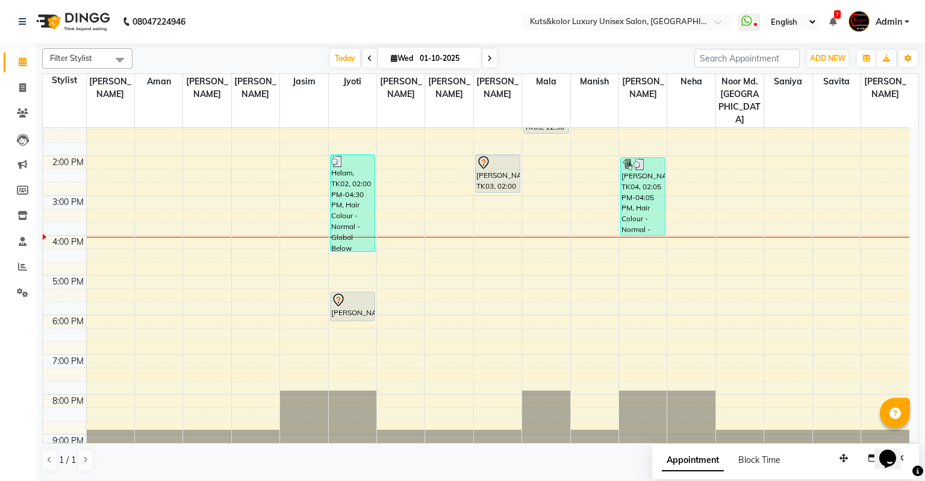
click at [369, 59] on span at bounding box center [370, 58] width 14 height 19
type input "[DATE]"
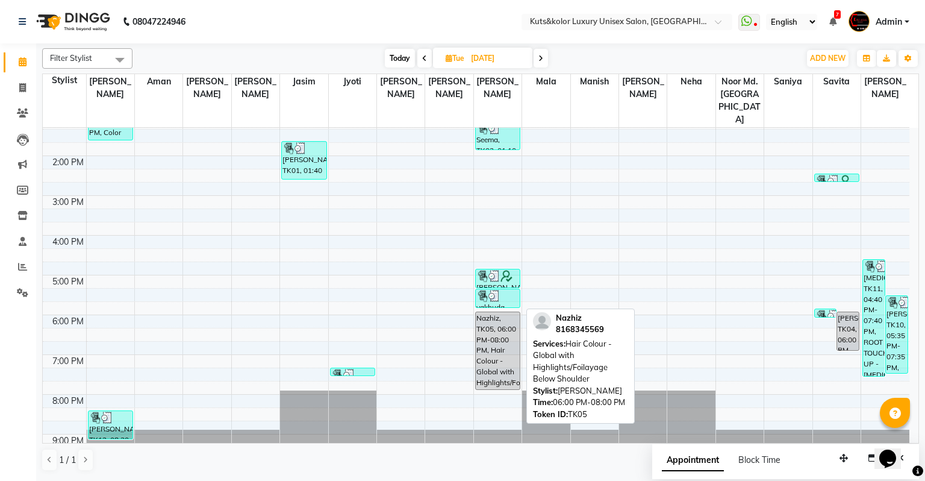
click at [493, 331] on div "Nazhiz, TK05, 06:00 PM-08:00 PM, Hair Colour - Global with Highlights/Foilayage…" at bounding box center [498, 350] width 44 height 77
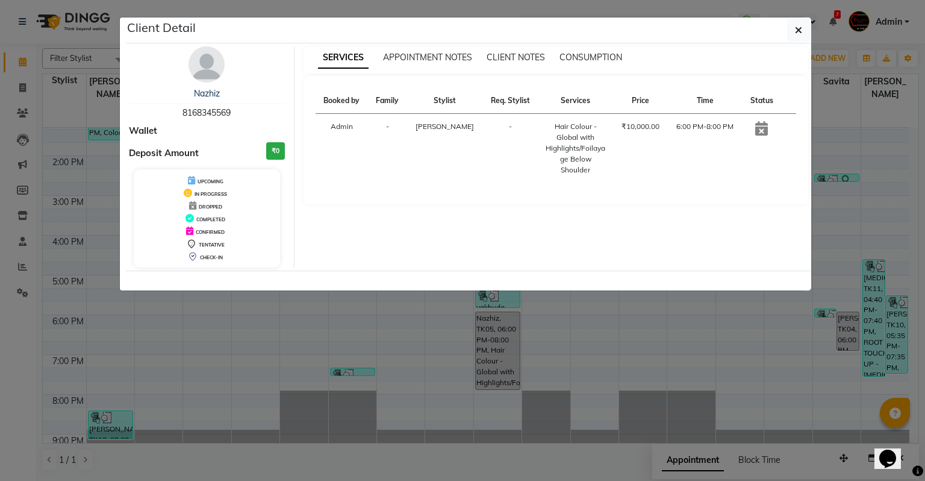
click at [572, 313] on ngb-modal-window "Client Detail Nazhiz 8168345569 Wallet Deposit Amount ₹0 UPCOMING IN PROGRESS D…" at bounding box center [462, 240] width 925 height 481
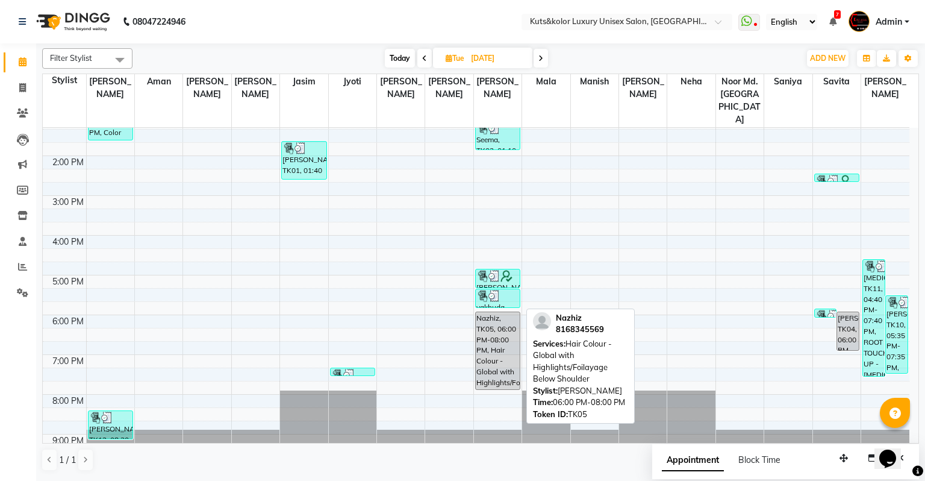
click at [487, 312] on div "Nazhiz, TK05, 06:00 PM-08:00 PM, Hair Colour - Global with Highlights/Foilayage…" at bounding box center [498, 350] width 44 height 77
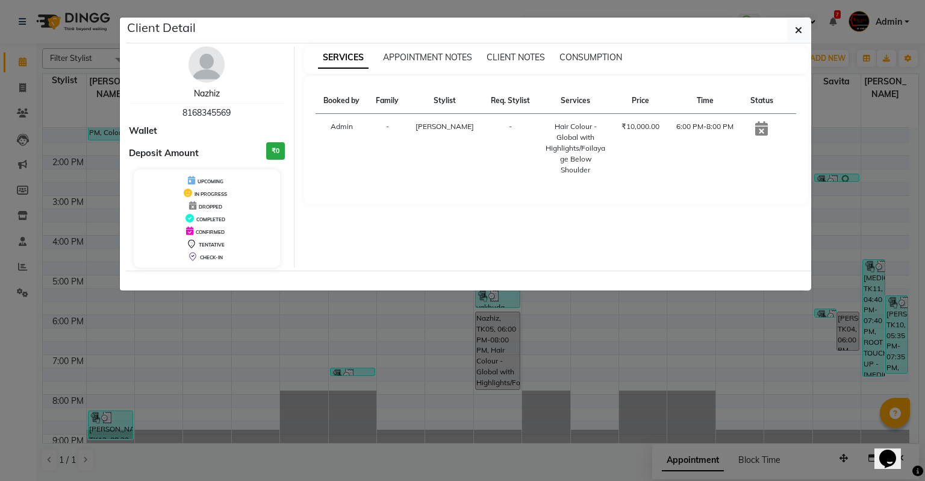
click at [205, 95] on link "Nazhiz" at bounding box center [207, 93] width 26 height 11
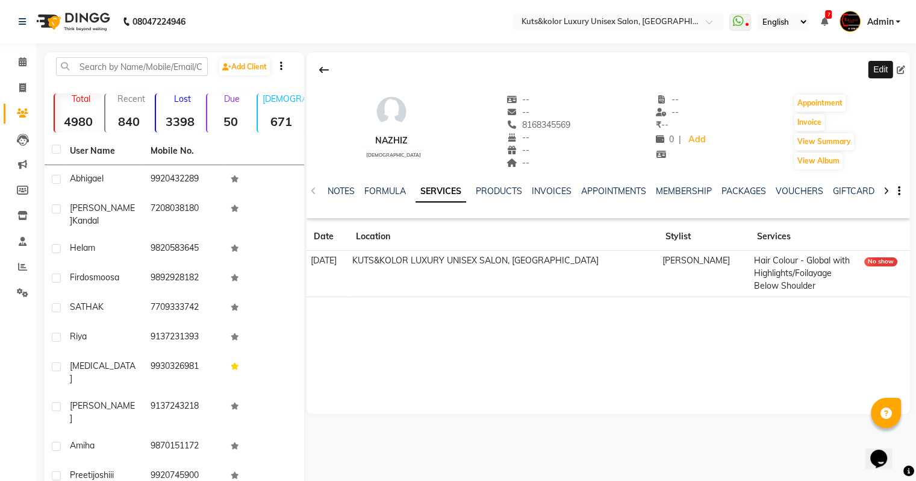
click at [900, 66] on icon at bounding box center [901, 70] width 8 height 8
select select "[DEMOGRAPHIC_DATA]"
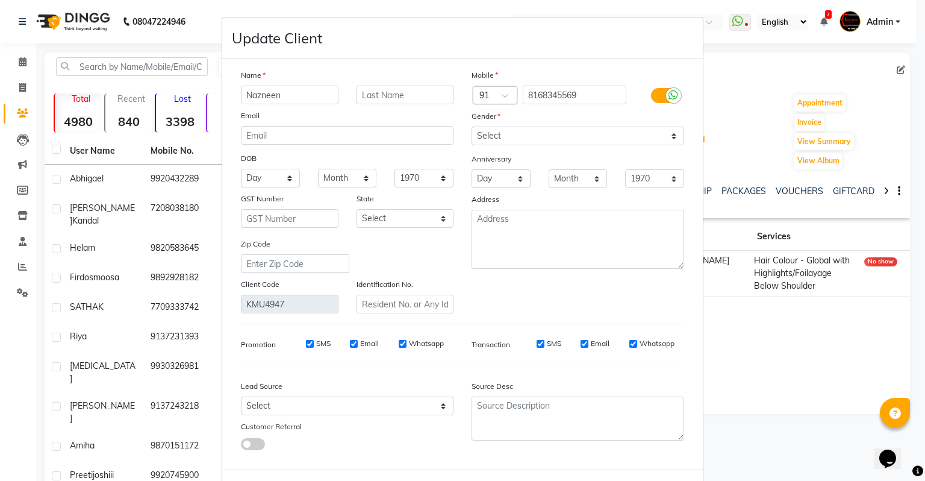
type input "Nazneen"
click at [396, 96] on input "text" at bounding box center [406, 95] width 98 height 19
type input "t"
type input "[PERSON_NAME]"
click at [523, 137] on select "Select [DEMOGRAPHIC_DATA] [DEMOGRAPHIC_DATA] Other Prefer Not To Say" at bounding box center [578, 135] width 213 height 19
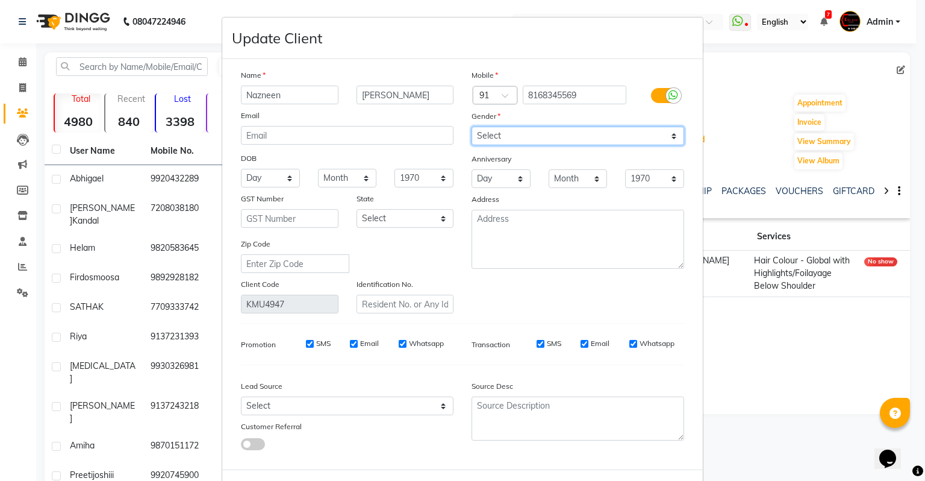
click at [472, 127] on select "Select [DEMOGRAPHIC_DATA] [DEMOGRAPHIC_DATA] Other Prefer Not To Say" at bounding box center [578, 135] width 213 height 19
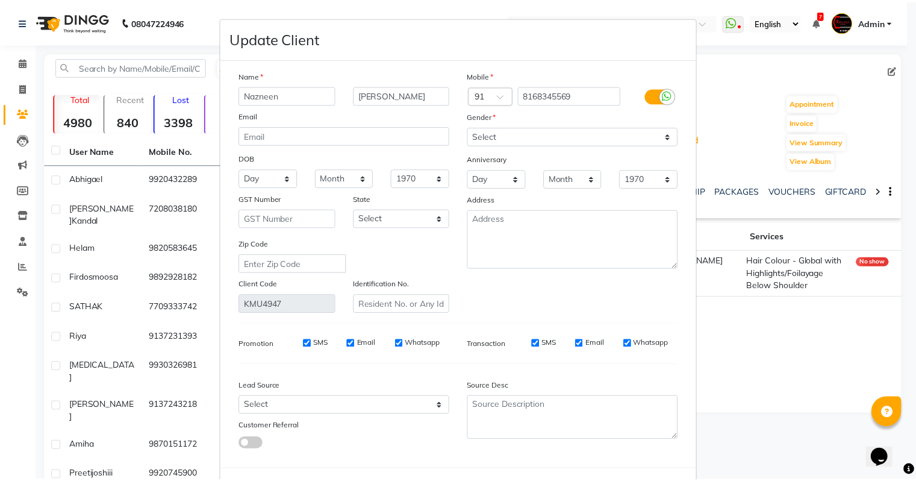
scroll to position [60, 0]
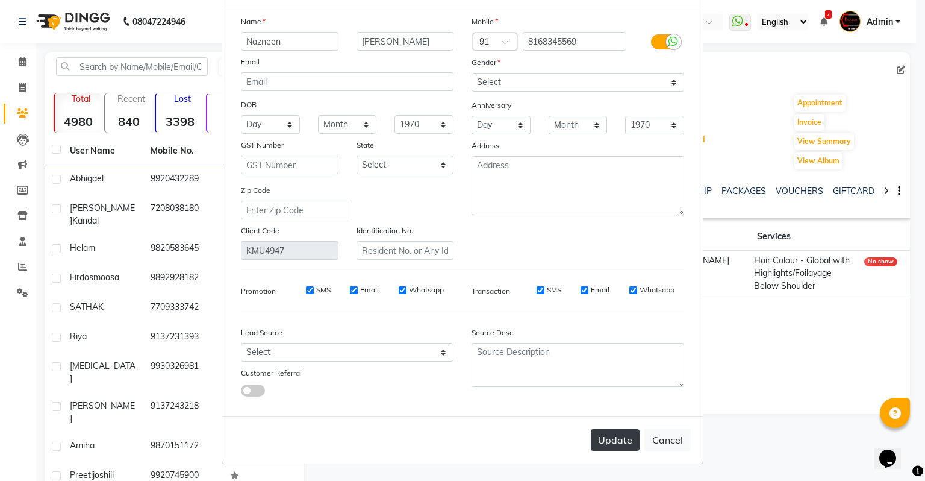
click at [615, 446] on button "Update" at bounding box center [615, 440] width 49 height 22
select select
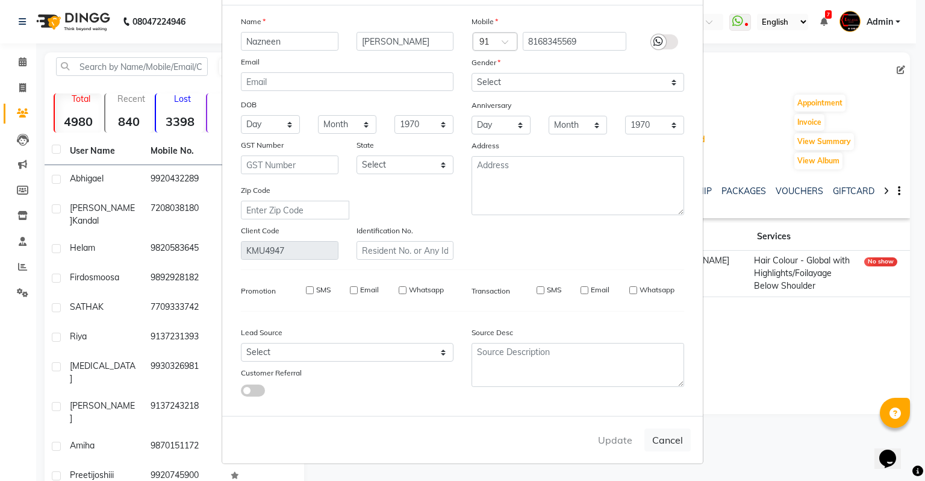
select select
checkbox input "false"
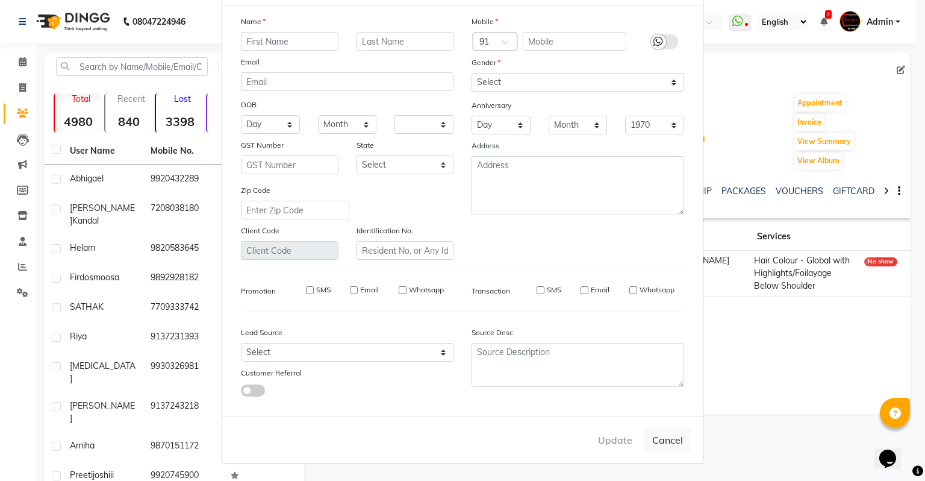
checkbox input "false"
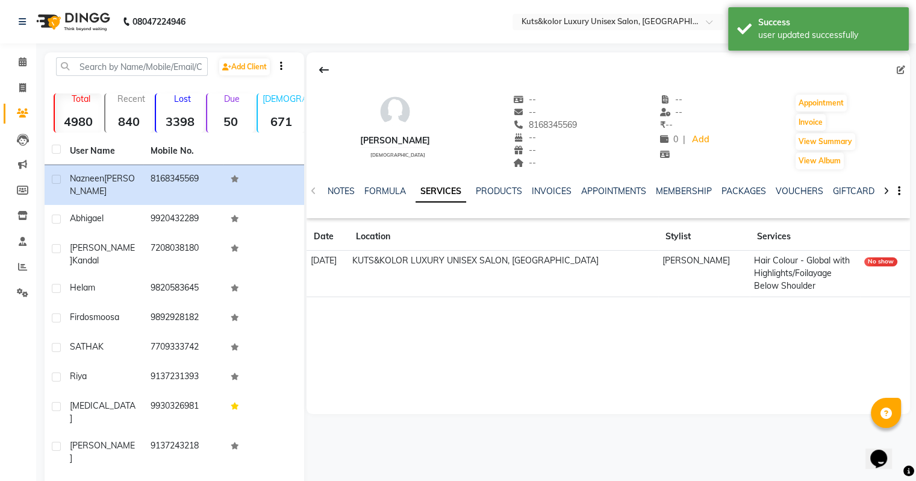
click at [870, 264] on div "No show" at bounding box center [880, 261] width 33 height 9
click at [812, 123] on button "Invoice" at bounding box center [811, 122] width 30 height 17
select select "service"
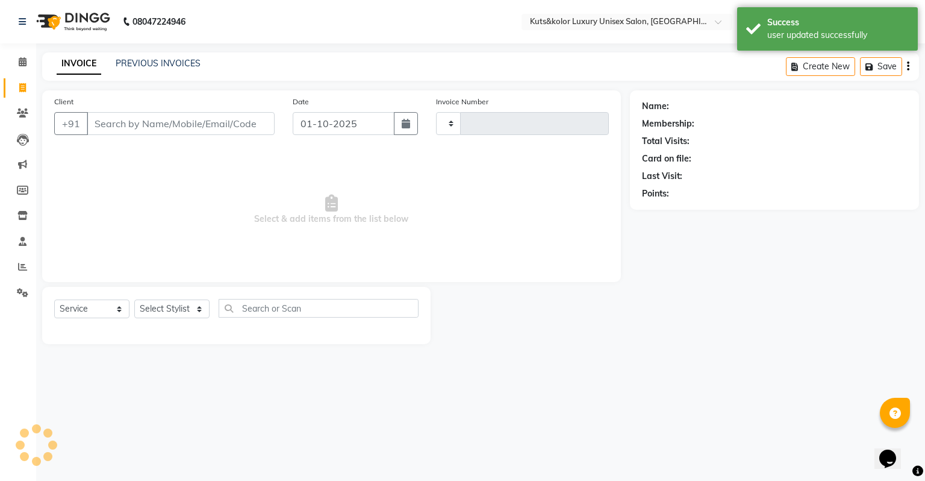
type input "2624"
select select "4172"
type input "8168345569"
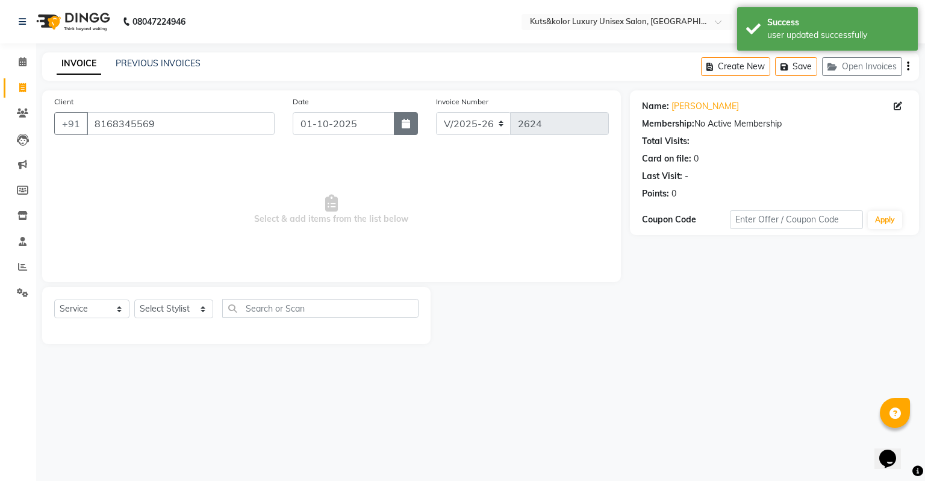
click at [395, 124] on button "button" at bounding box center [406, 123] width 24 height 23
select select "10"
select select "2025"
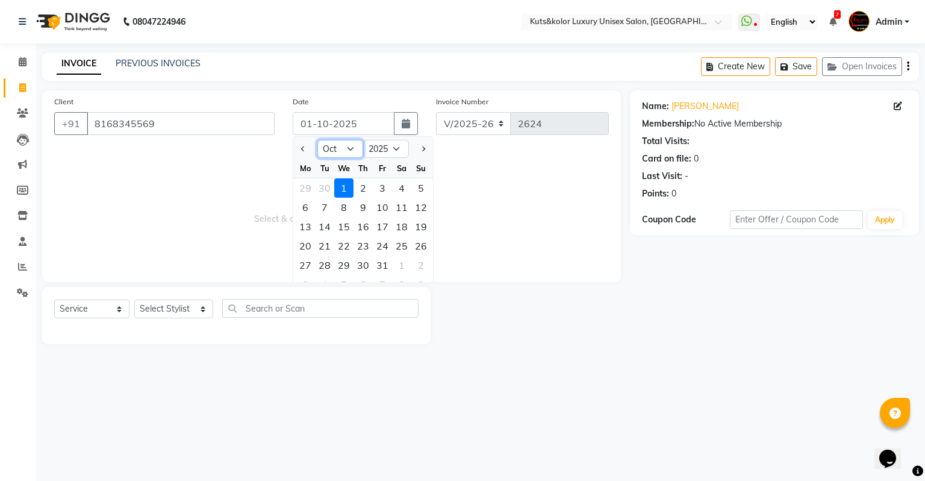
click at [318, 153] on select "Jan Feb Mar Apr May Jun [DATE] Aug Sep Oct Nov Dec" at bounding box center [340, 149] width 46 height 18
select select "9"
click at [317, 140] on select "Jan Feb Mar Apr May Jun [DATE] Aug Sep Oct Nov Dec" at bounding box center [340, 149] width 46 height 18
click at [328, 265] on div "30" at bounding box center [324, 264] width 19 height 19
type input "[DATE]"
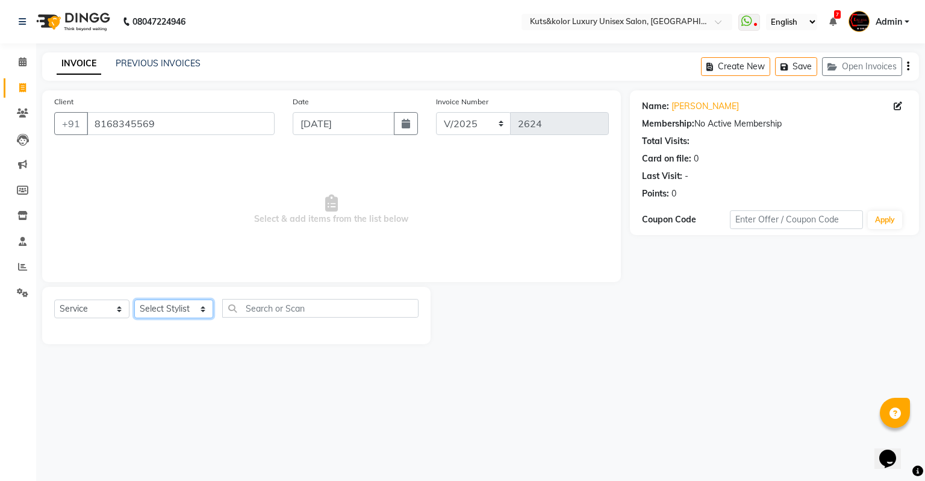
click at [171, 309] on select "Select Stylist [PERSON_NAME] [PERSON_NAME] [PERSON_NAME] [PERSON_NAME] [PERSON_…" at bounding box center [173, 308] width 79 height 19
select select "72682"
click at [134, 300] on select "Select Stylist [PERSON_NAME] [PERSON_NAME] [PERSON_NAME] [PERSON_NAME] [PERSON_…" at bounding box center [173, 308] width 79 height 19
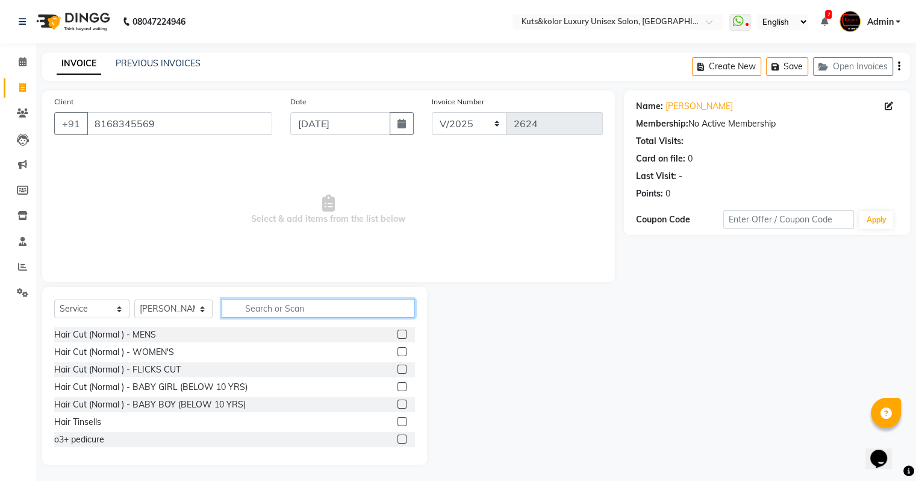
click at [239, 309] on input "text" at bounding box center [318, 308] width 193 height 19
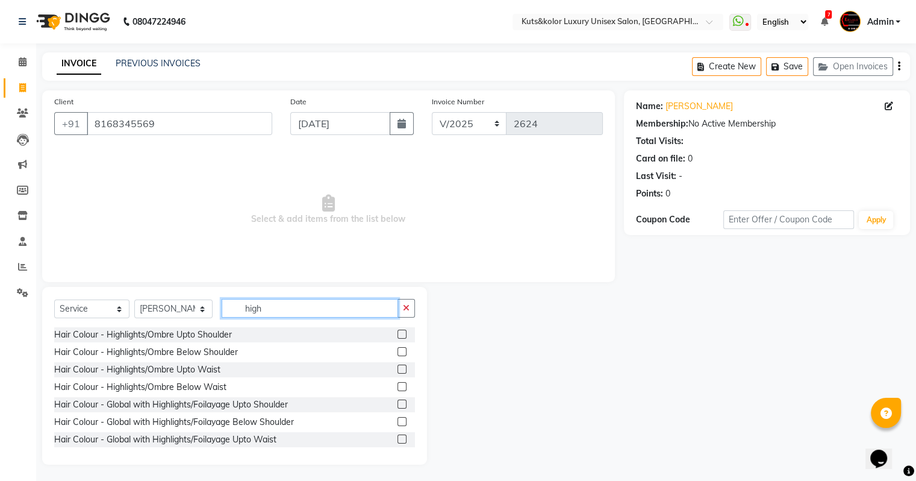
type input "high"
click at [398, 420] on label at bounding box center [402, 421] width 9 height 9
click at [398, 420] on input "checkbox" at bounding box center [402, 422] width 8 height 8
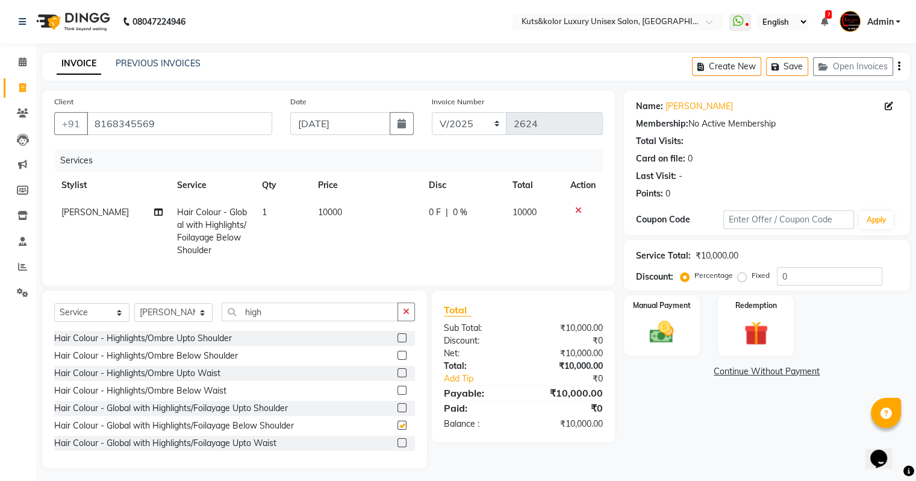
checkbox input "false"
click at [655, 319] on img at bounding box center [661, 332] width 40 height 29
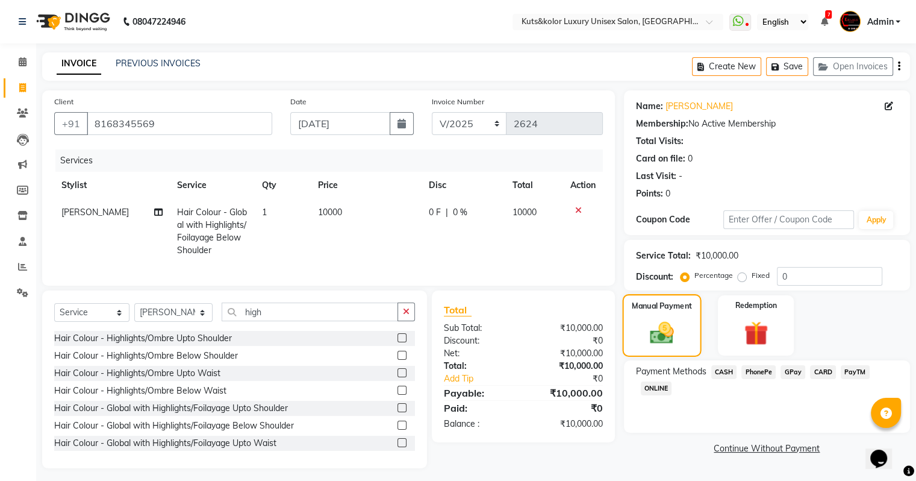
click at [655, 319] on img at bounding box center [662, 333] width 39 height 28
click at [722, 372] on span "CASH" at bounding box center [724, 372] width 26 height 14
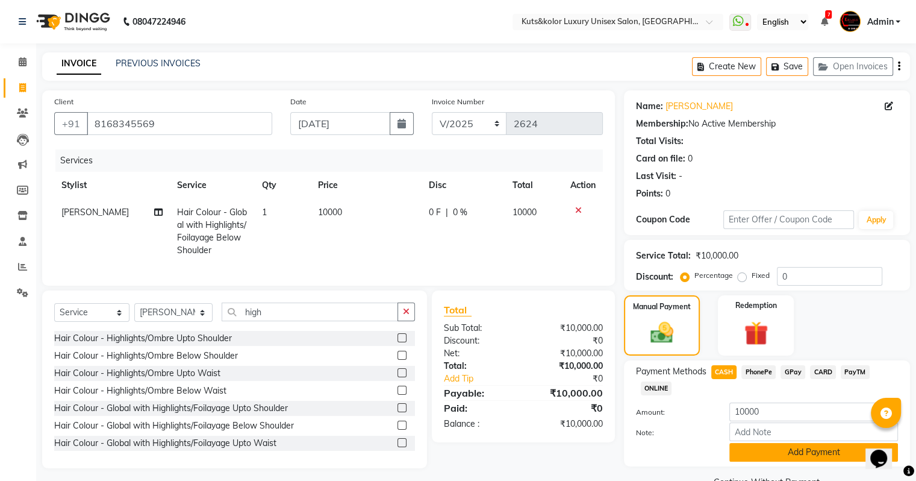
click at [794, 451] on button "Add Payment" at bounding box center [813, 452] width 169 height 19
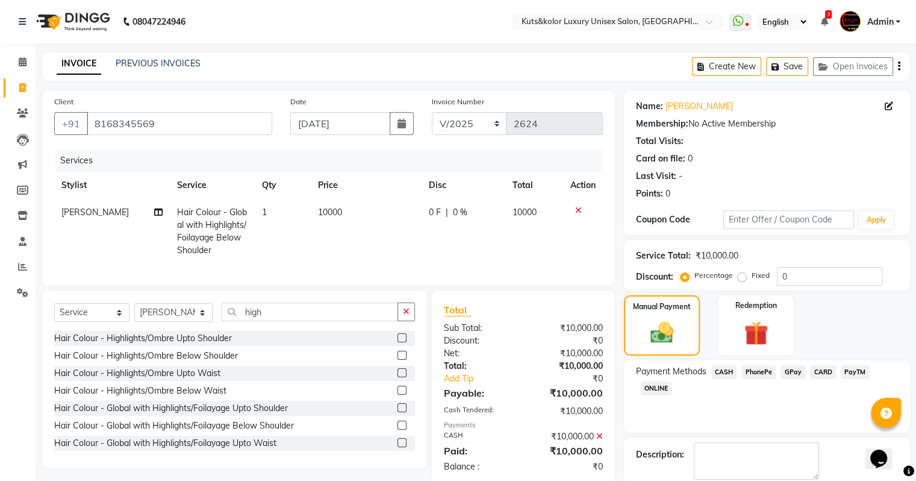
scroll to position [61, 0]
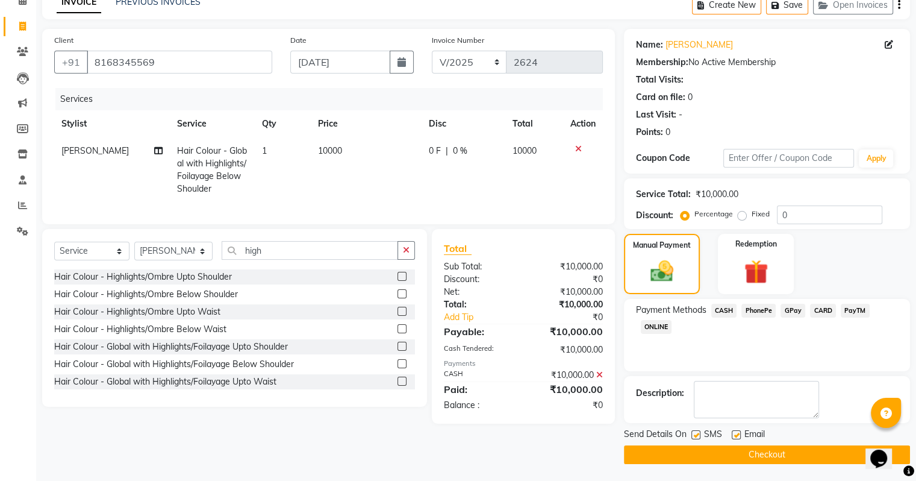
click at [791, 452] on button "Checkout" at bounding box center [767, 454] width 286 height 19
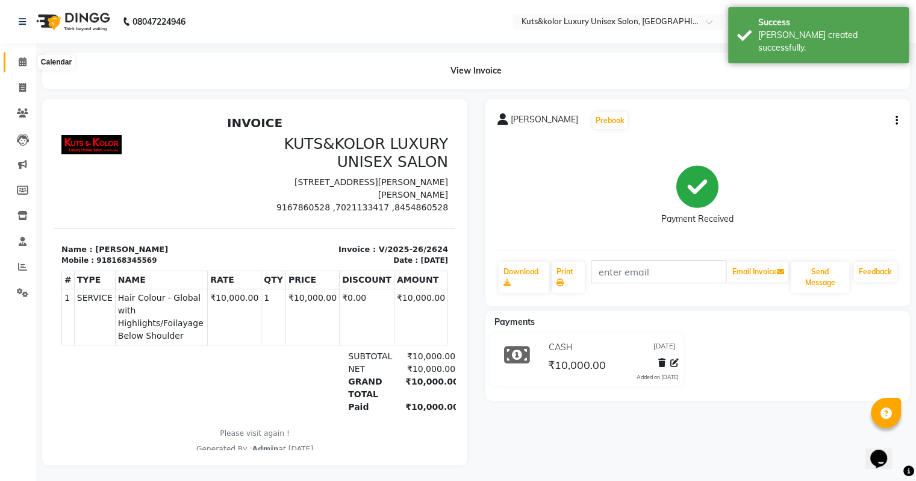
click at [16, 65] on span at bounding box center [22, 62] width 21 height 14
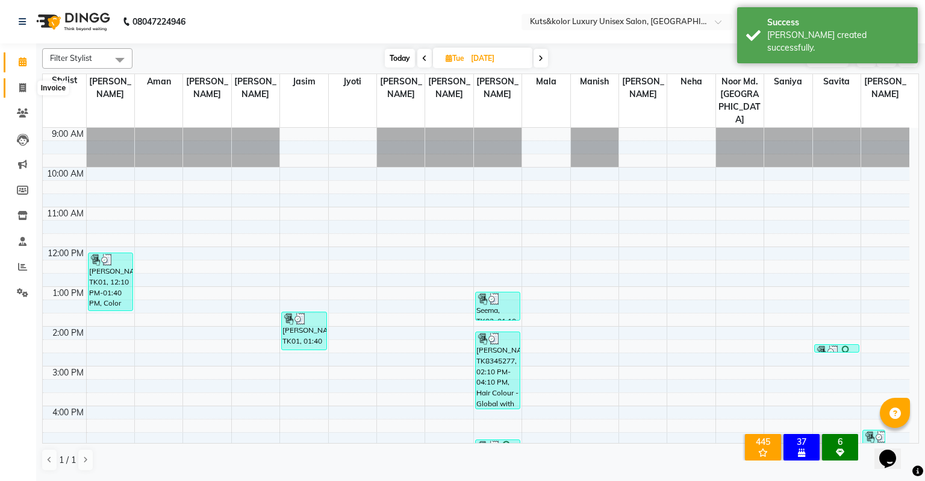
click at [28, 90] on span at bounding box center [22, 88] width 21 height 14
select select "service"
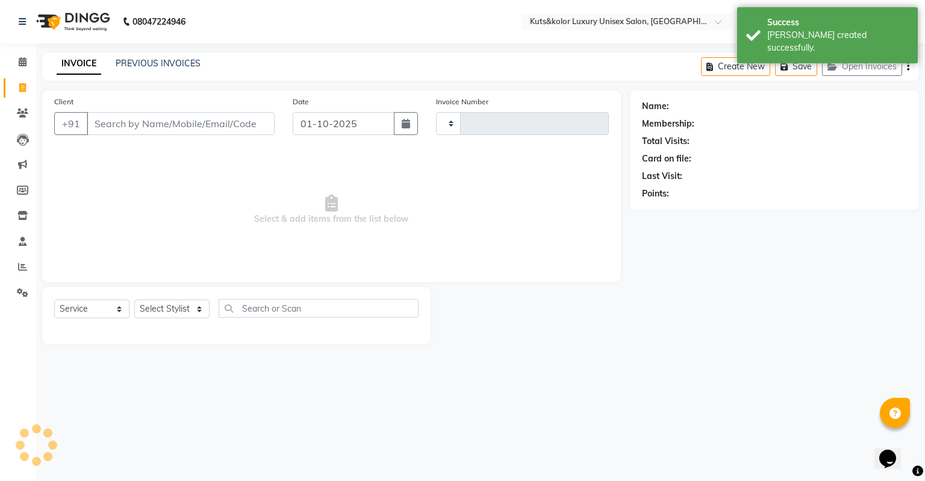
type input "2625"
select select "4172"
click at [162, 66] on link "PREVIOUS INVOICES" at bounding box center [158, 63] width 85 height 11
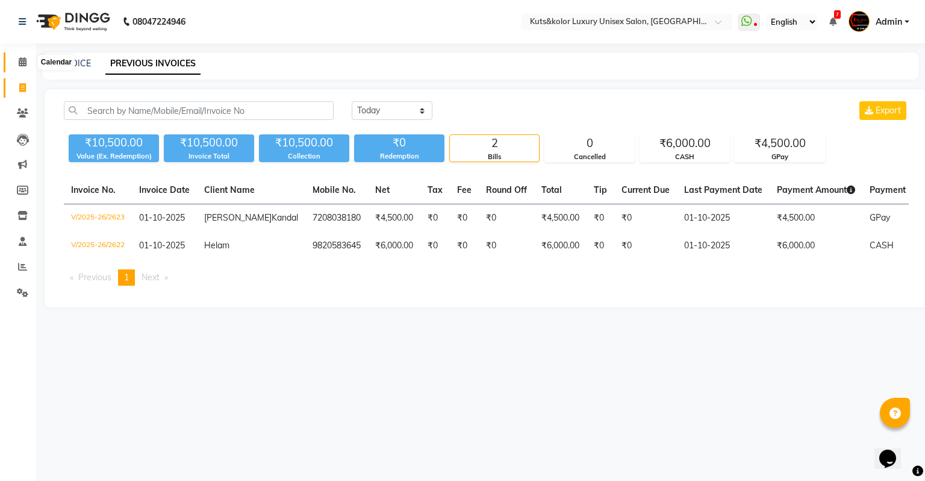
click at [19, 57] on icon at bounding box center [23, 61] width 8 height 9
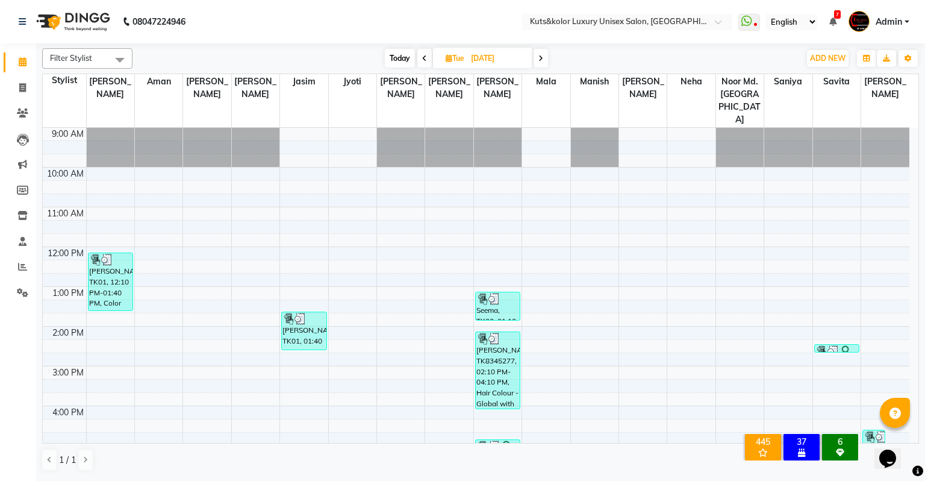
click at [403, 57] on span "Today" at bounding box center [400, 58] width 30 height 19
type input "01-10-2025"
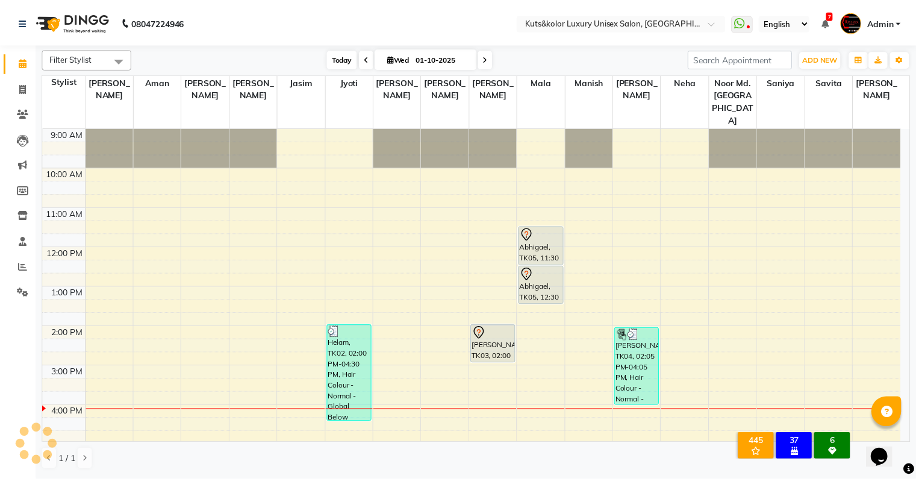
scroll to position [170, 0]
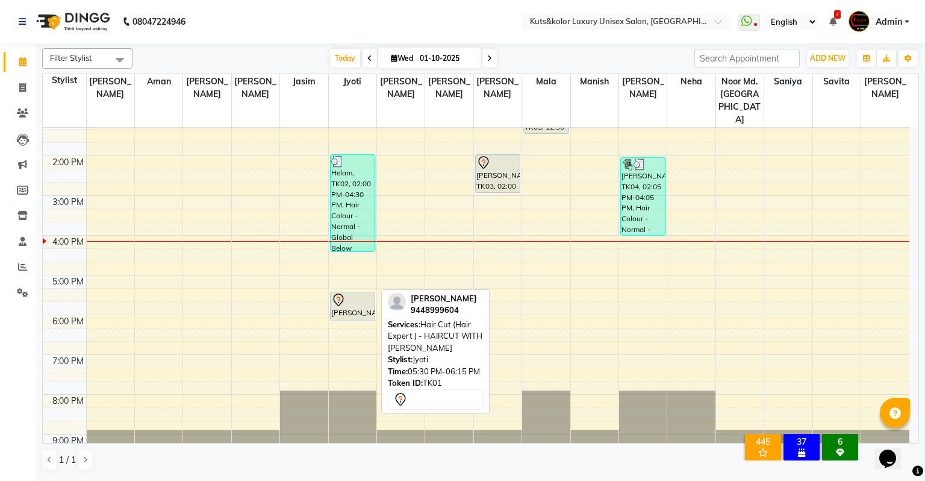
click at [352, 292] on div "[PERSON_NAME], TK01, 05:30 PM-06:15 PM, Hair Cut (Hair Expert ) - HAIRCUT WITH …" at bounding box center [353, 306] width 44 height 28
select select "7"
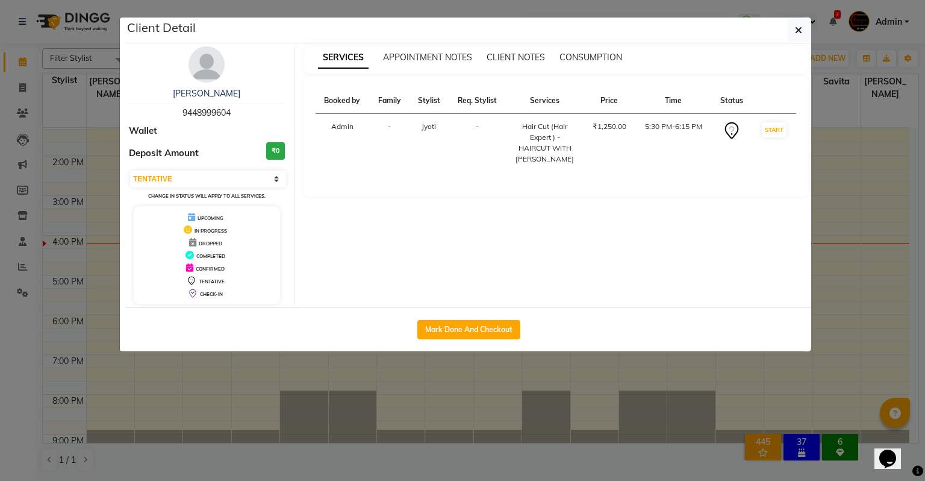
click at [863, 64] on ngb-modal-window "Client Detail [PERSON_NAME] 9448999604 Wallet Deposit Amount ₹0 Select IN SERVI…" at bounding box center [462, 240] width 925 height 481
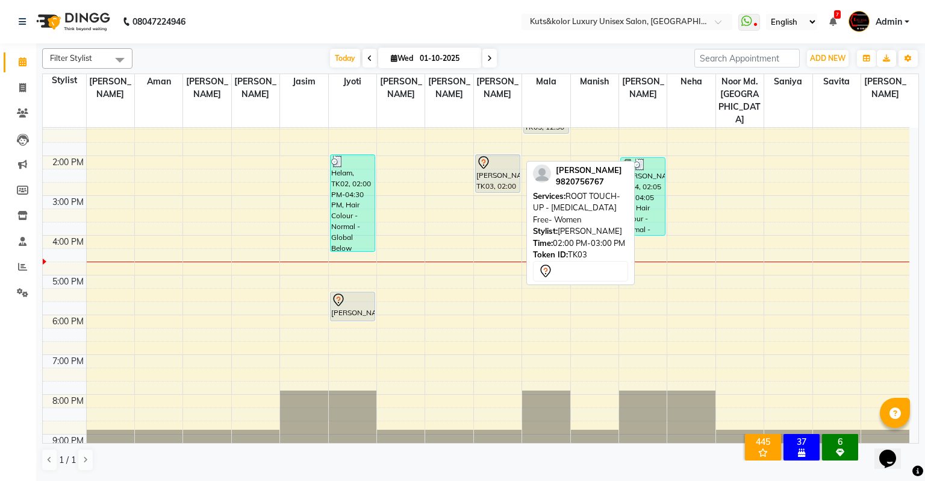
click at [494, 155] on div "[PERSON_NAME], TK03, 02:00 PM-03:00 PM, ROOT TOUCH-UP - [MEDICAL_DATA] Free- Wo…" at bounding box center [498, 173] width 44 height 37
select select "7"
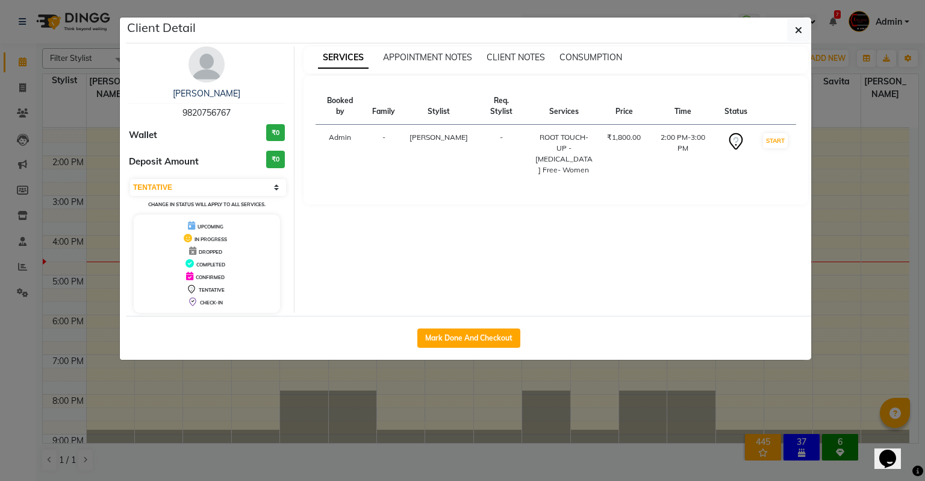
click at [205, 76] on img at bounding box center [207, 64] width 36 height 36
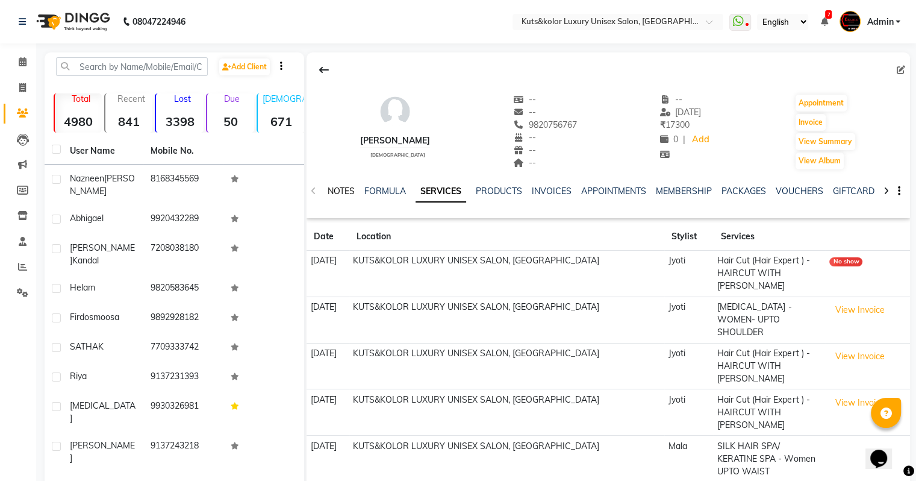
click at [345, 192] on link "NOTES" at bounding box center [341, 191] width 27 height 11
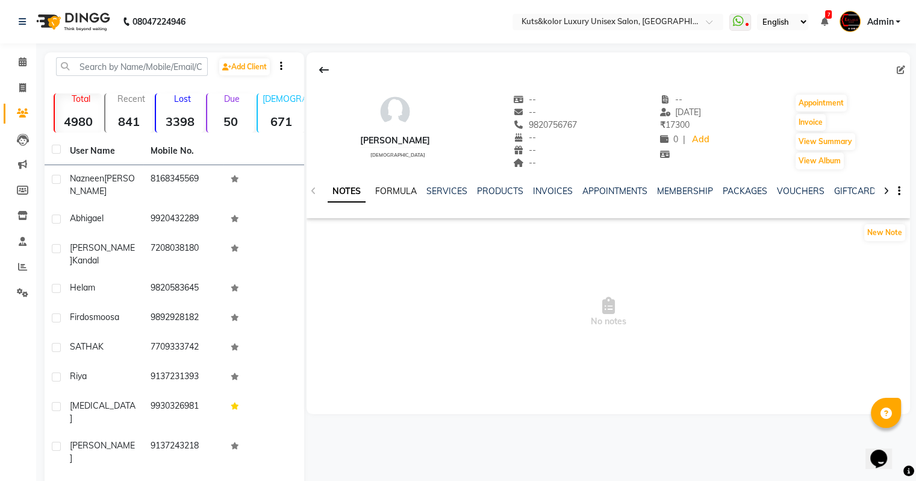
click at [404, 187] on link "FORMULA" at bounding box center [396, 191] width 42 height 11
click at [449, 192] on link "SERVICES" at bounding box center [445, 191] width 41 height 11
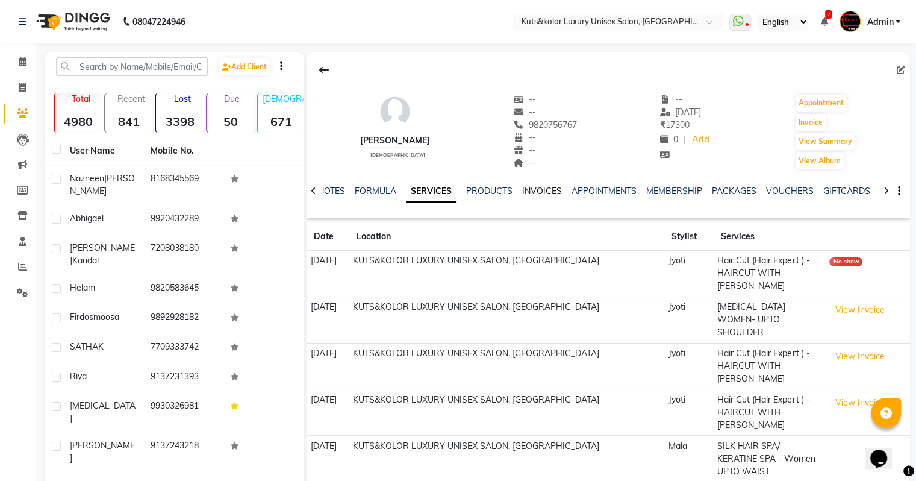
click at [543, 190] on link "INVOICES" at bounding box center [542, 191] width 40 height 11
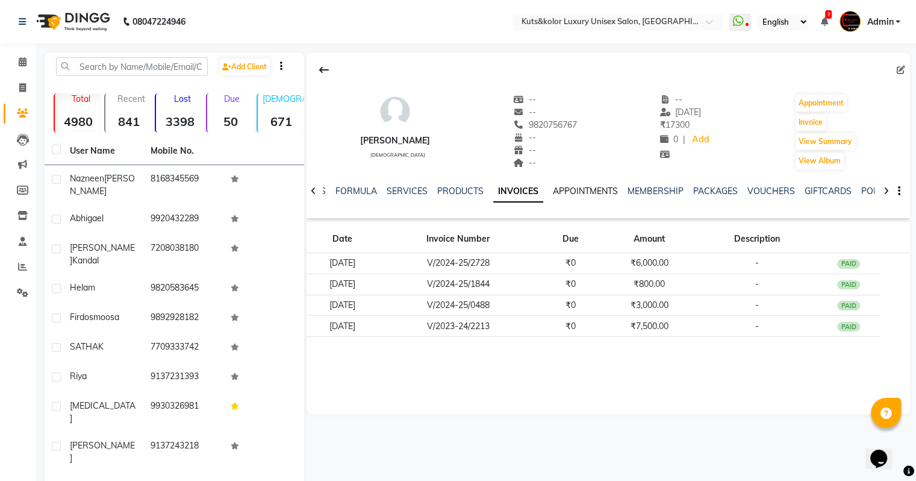
click at [593, 196] on link "APPOINTMENTS" at bounding box center [585, 191] width 65 height 11
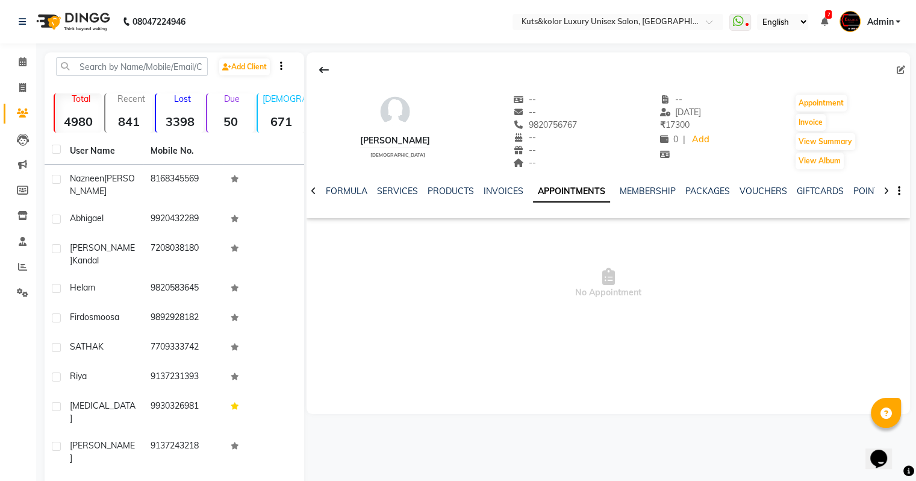
click at [317, 187] on div at bounding box center [314, 189] width 14 height 23
click at [317, 187] on div "NOTES FORMULA SERVICES PRODUCTS INVOICES APPOINTMENTS MEMBERSHIP PACKAGES VOUCH…" at bounding box center [609, 191] width 604 height 42
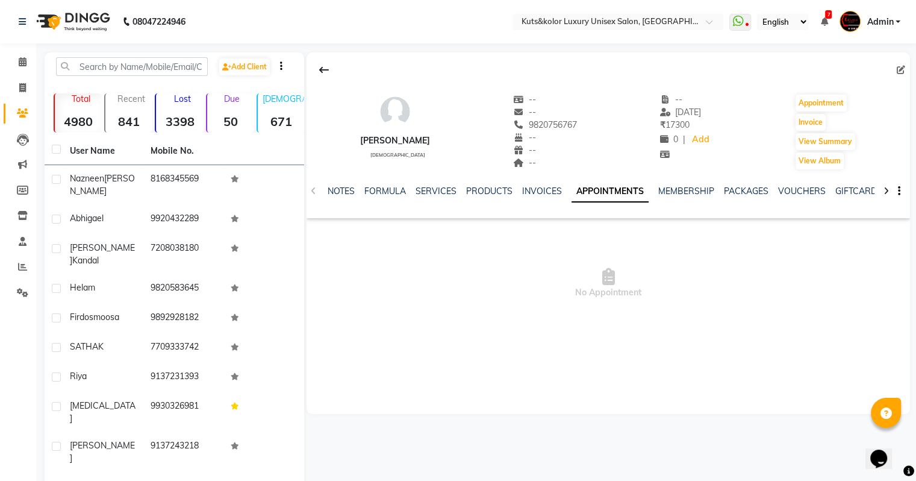
click at [317, 187] on div "NOTES FORMULA SERVICES PRODUCTS INVOICES APPOINTMENTS MEMBERSHIP PACKAGES VOUCH…" at bounding box center [609, 191] width 604 height 42
click at [339, 198] on div "NOTES FORMULA SERVICES PRODUCTS INVOICES APPOINTMENTS MEMBERSHIP PACKAGES VOUCH…" at bounding box center [594, 196] width 532 height 22
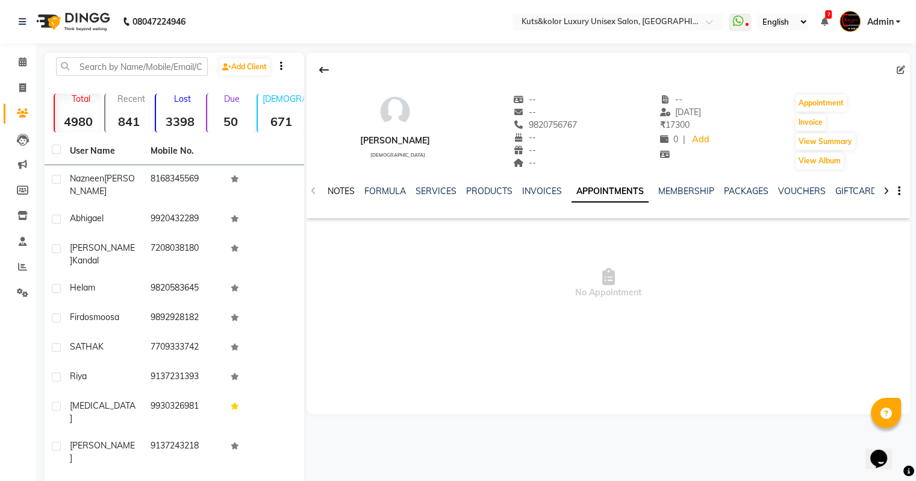
click at [340, 186] on link "NOTES" at bounding box center [341, 191] width 27 height 11
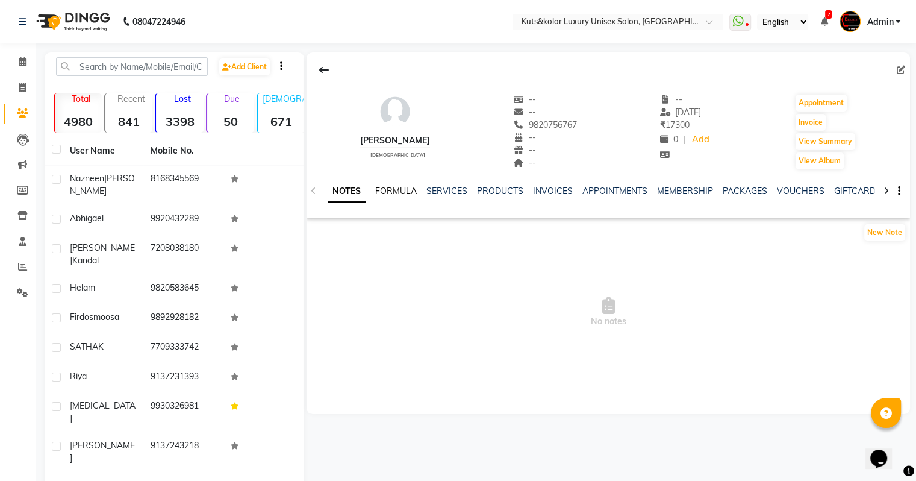
click at [399, 194] on link "FORMULA" at bounding box center [396, 191] width 42 height 11
click at [345, 192] on link "NOTES" at bounding box center [341, 191] width 27 height 11
